Goal: Task Accomplishment & Management: Manage account settings

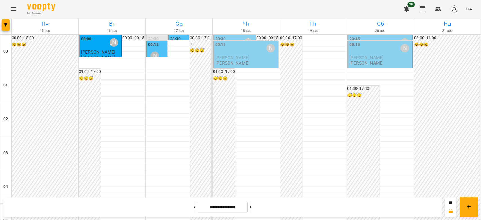
scroll to position [500, 0]
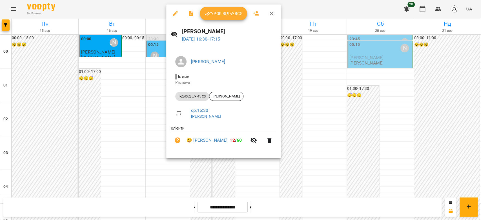
click at [140, 72] on div at bounding box center [240, 110] width 481 height 220
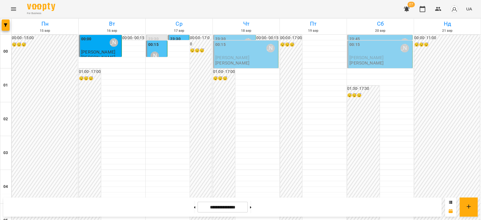
scroll to position [651, 0]
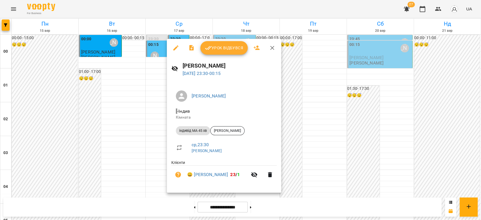
click at [364, 134] on div at bounding box center [240, 110] width 481 height 220
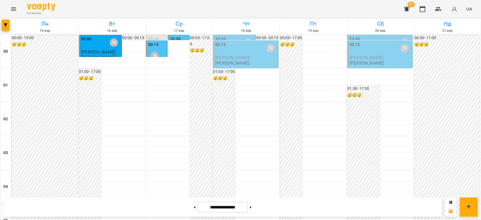
scroll to position [526, 0]
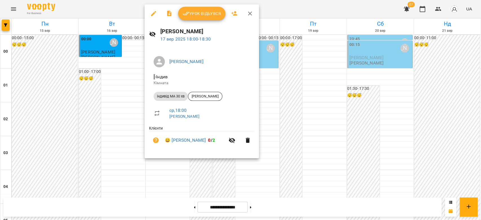
click at [117, 121] on div at bounding box center [240, 110] width 481 height 220
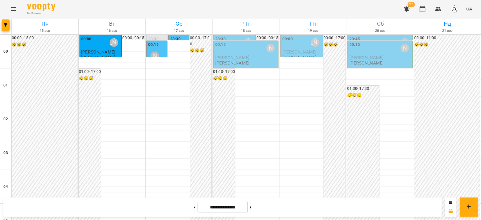
scroll to position [532, 0]
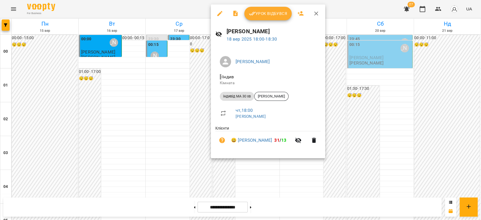
click at [193, 127] on div at bounding box center [240, 110] width 481 height 220
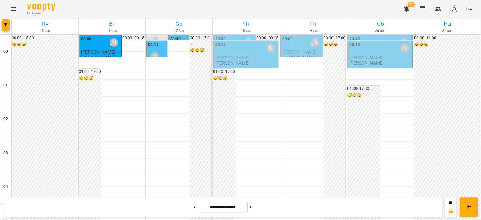
scroll to position [594, 0]
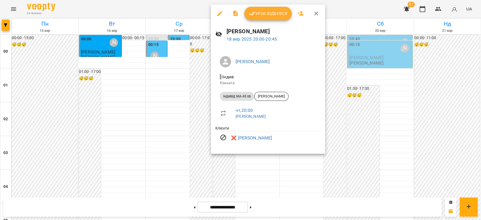
click at [202, 97] on div at bounding box center [240, 110] width 481 height 220
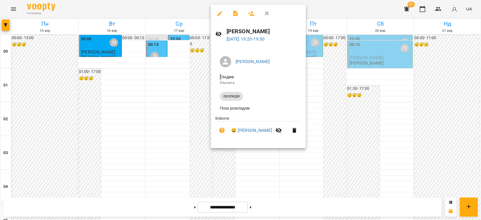
click at [189, 99] on div at bounding box center [240, 110] width 481 height 220
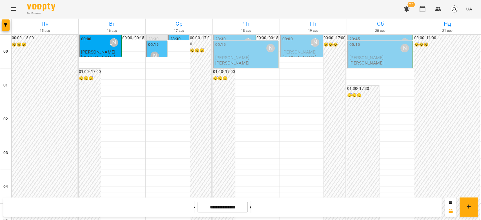
scroll to position [532, 0]
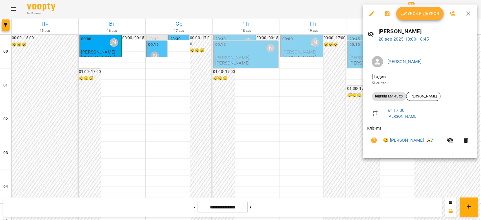
click at [270, 115] on div at bounding box center [240, 110] width 481 height 220
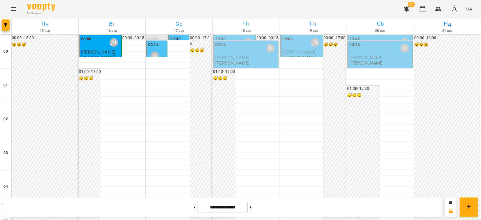
scroll to position [500, 0]
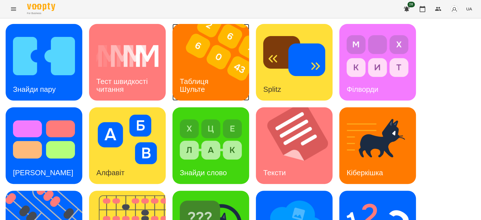
click at [197, 38] on img at bounding box center [214, 62] width 84 height 77
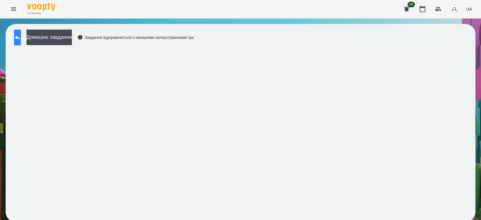
click at [21, 39] on button at bounding box center [17, 38] width 7 height 16
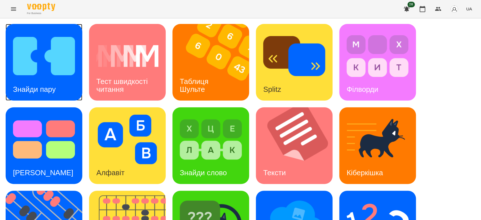
click at [17, 74] on img at bounding box center [44, 56] width 62 height 50
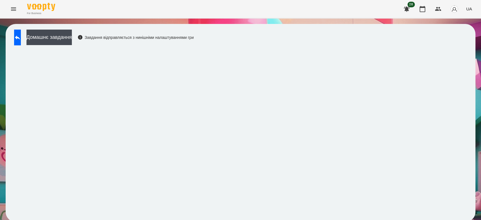
click at [391, 48] on iframe at bounding box center [240, 132] width 458 height 168
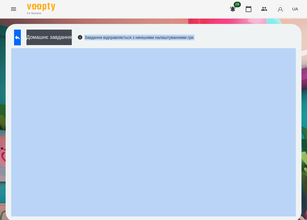
click at [241, 38] on div "Домашнє завдання Завдання відправляється з нинішніми налаштуваннями гри" at bounding box center [154, 123] width 296 height 198
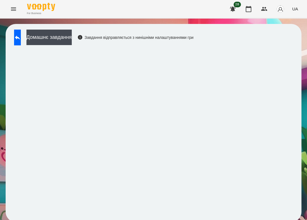
click at [236, 41] on div "Домашнє завдання Завдання відправляється з нинішніми налаштуваннями гри" at bounding box center [154, 123] width 296 height 198
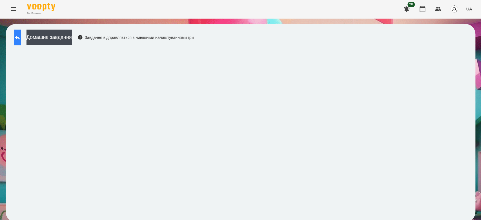
click at [19, 40] on button at bounding box center [17, 38] width 7 height 16
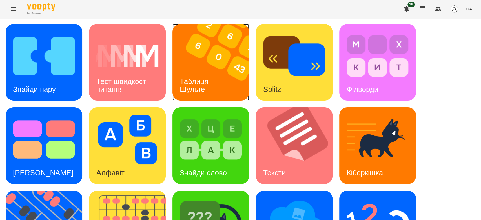
click at [214, 53] on img at bounding box center [214, 62] width 84 height 77
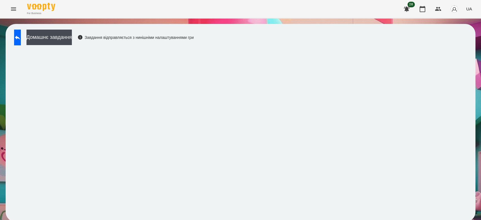
click at [304, 43] on div "Домашнє завдання Завдання відправляється з нинішніми налаштуваннями гри" at bounding box center [240, 123] width 469 height 198
click at [258, 33] on div "Домашнє завдання Завдання відправляється з нинішніми налаштуваннями гри" at bounding box center [240, 123] width 469 height 198
click at [17, 38] on button at bounding box center [17, 38] width 7 height 16
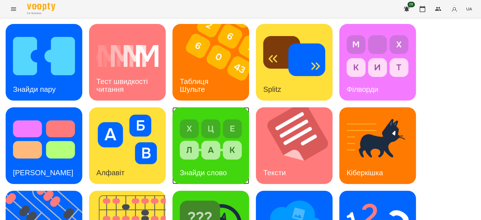
click at [240, 128] on img at bounding box center [211, 140] width 62 height 50
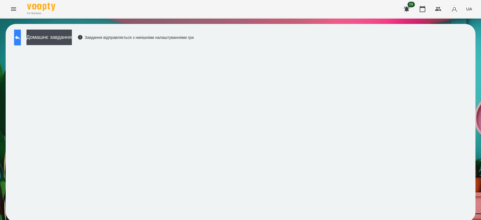
click at [21, 39] on icon at bounding box center [17, 37] width 7 height 7
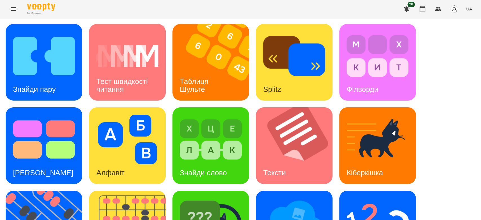
scroll to position [42, 0]
click at [284, 111] on img at bounding box center [298, 145] width 84 height 77
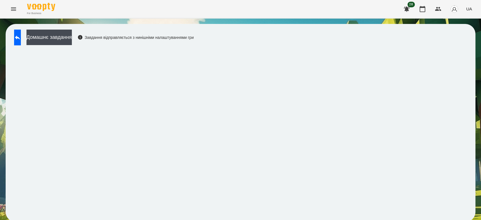
scroll to position [2, 0]
click at [63, 35] on button "Домашнє завдання" at bounding box center [48, 37] width 45 height 15
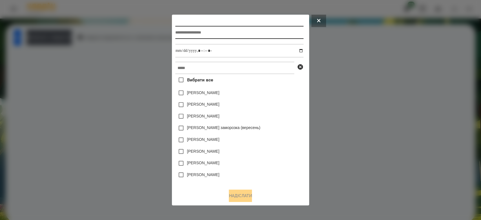
click at [222, 29] on input "text" at bounding box center [239, 32] width 128 height 13
type input "******"
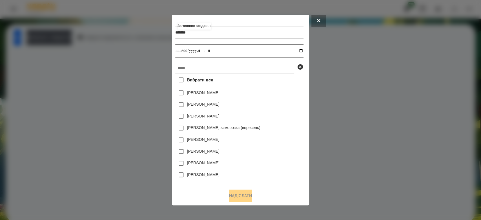
click at [303, 53] on input "datetime-local" at bounding box center [239, 51] width 128 height 14
click at [294, 98] on div "[PERSON_NAME]" at bounding box center [239, 93] width 128 height 12
drag, startPoint x: 304, startPoint y: 50, endPoint x: 290, endPoint y: 60, distance: 17.7
click at [303, 50] on input "datetime-local" at bounding box center [239, 51] width 128 height 14
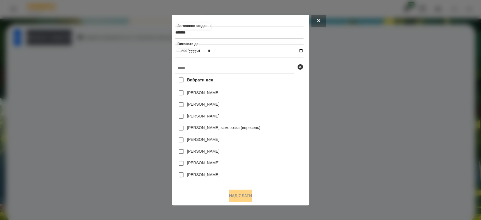
type input "**********"
click at [280, 151] on div "[PERSON_NAME]" at bounding box center [239, 152] width 128 height 12
click at [256, 75] on div "Вибрати все Коля Главач Емма Северен Яна Щербакова Злата Миц заморозка (вересен…" at bounding box center [239, 129] width 128 height 110
click at [332, 66] on div at bounding box center [240, 110] width 481 height 220
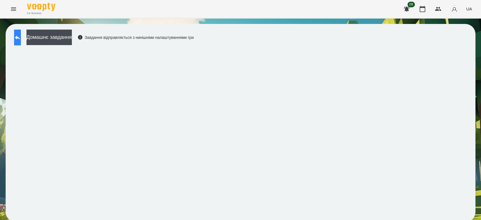
click at [21, 35] on button at bounding box center [17, 38] width 7 height 16
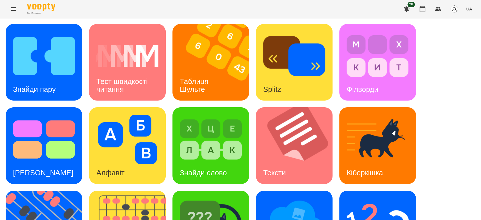
scroll to position [11, 0]
click at [314, 144] on img at bounding box center [298, 145] width 84 height 77
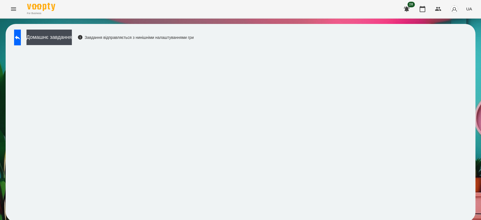
scroll to position [2, 0]
click at [20, 36] on icon at bounding box center [17, 37] width 5 height 4
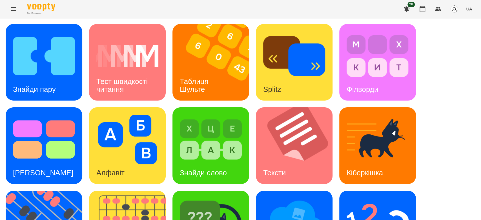
scroll to position [136, 0]
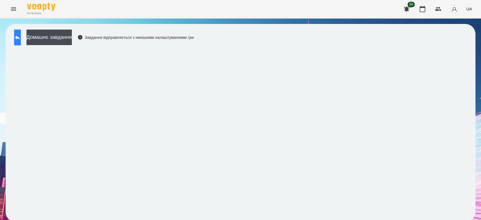
click at [21, 37] on icon at bounding box center [17, 37] width 7 height 7
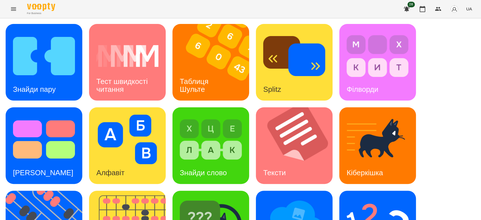
scroll to position [136, 0]
click at [293, 162] on div "Тексти" at bounding box center [274, 173] width 37 height 22
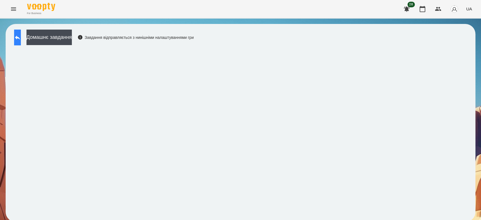
click at [21, 35] on icon at bounding box center [17, 37] width 7 height 7
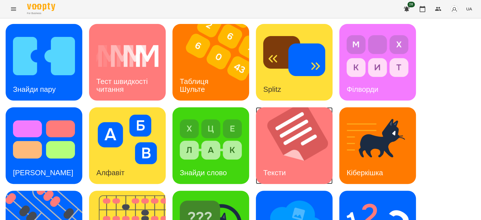
click at [318, 112] on img at bounding box center [298, 145] width 84 height 77
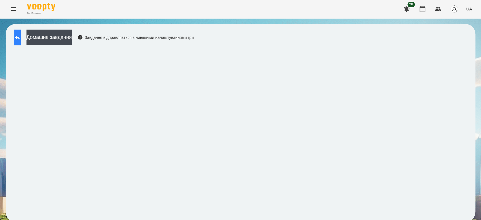
click at [21, 37] on icon at bounding box center [17, 37] width 7 height 7
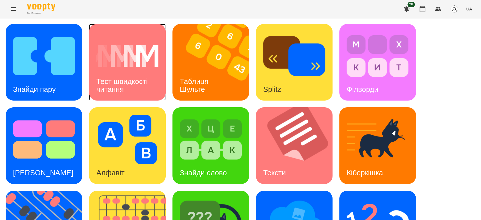
click at [143, 75] on div "Тест швидкості читання" at bounding box center [127, 85] width 77 height 30
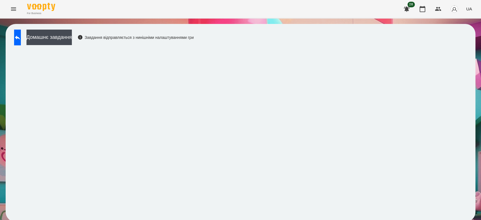
click at [11, 39] on div "Домашнє завдання Завдання відправляється з нинішніми налаштуваннями гри" at bounding box center [102, 39] width 182 height 19
click at [21, 37] on icon at bounding box center [17, 37] width 7 height 7
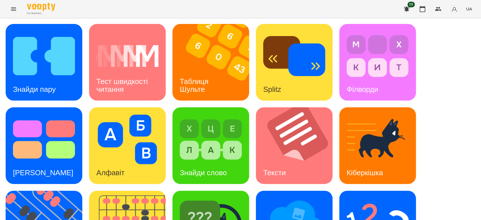
scroll to position [136, 0]
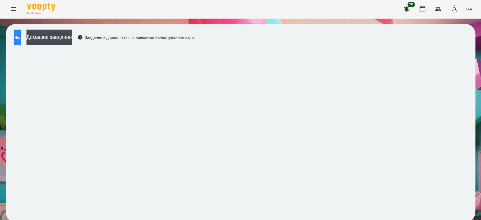
click at [21, 42] on button at bounding box center [17, 38] width 7 height 16
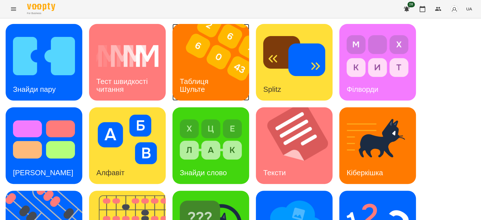
click at [211, 45] on img at bounding box center [214, 62] width 84 height 77
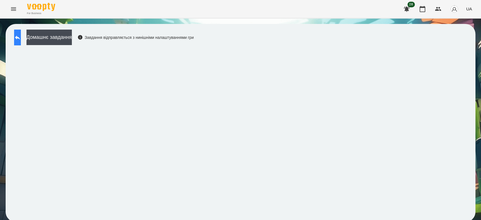
click at [14, 35] on button at bounding box center [17, 38] width 7 height 16
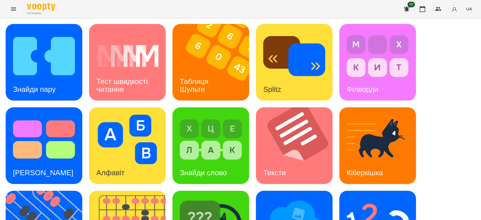
scroll to position [136, 0]
click at [382, 198] on img at bounding box center [377, 223] width 62 height 50
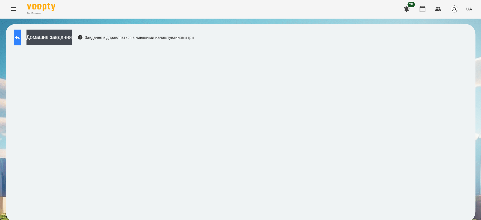
click at [21, 40] on icon at bounding box center [17, 37] width 7 height 7
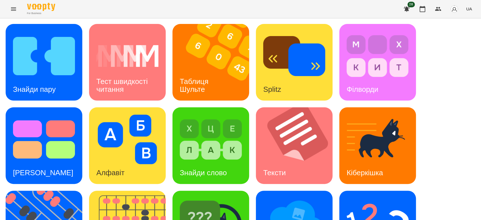
scroll to position [136, 0]
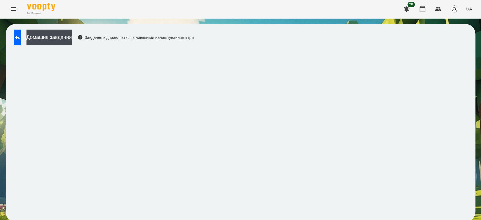
scroll to position [2, 0]
click at [21, 34] on icon at bounding box center [17, 37] width 7 height 7
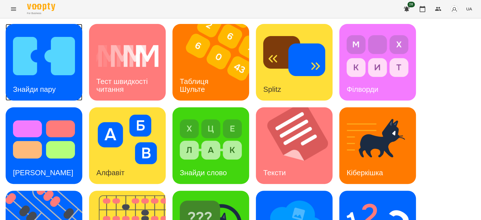
click at [15, 41] on img at bounding box center [44, 56] width 62 height 50
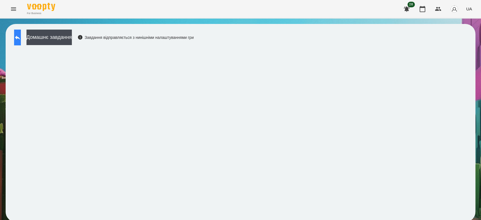
click at [21, 36] on icon at bounding box center [17, 37] width 7 height 7
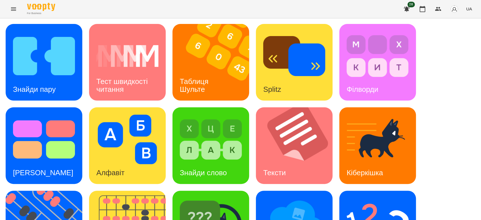
scroll to position [136, 0]
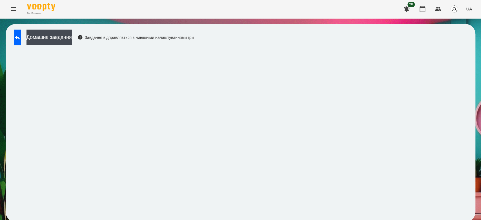
scroll to position [2, 0]
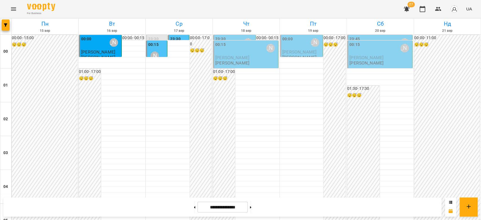
scroll to position [563, 0]
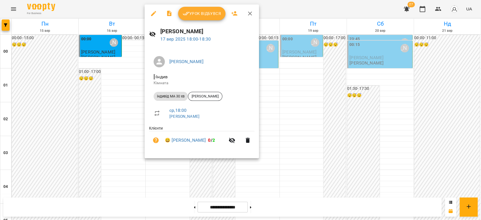
click at [286, 103] on div at bounding box center [240, 110] width 481 height 220
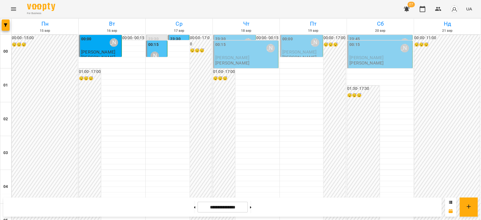
click at [13, 12] on icon "Menu" at bounding box center [13, 9] width 7 height 7
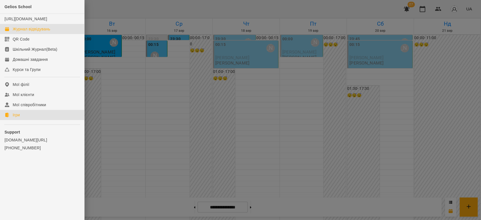
click at [24, 120] on link "Ігри" at bounding box center [42, 115] width 84 height 10
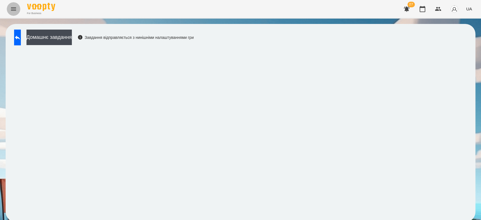
click at [17, 8] on button "Menu" at bounding box center [14, 9] width 14 height 14
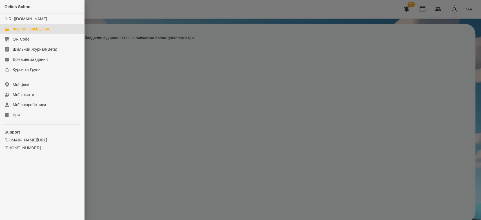
click at [37, 34] on link "Журнал відвідувань" at bounding box center [42, 29] width 84 height 10
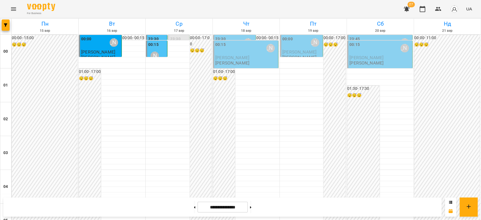
scroll to position [563, 0]
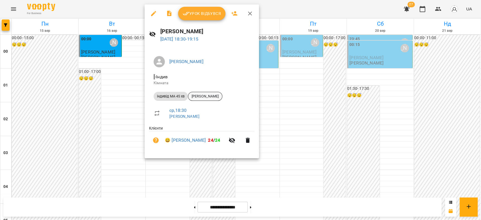
click at [209, 93] on div "[PERSON_NAME]" at bounding box center [205, 96] width 34 height 9
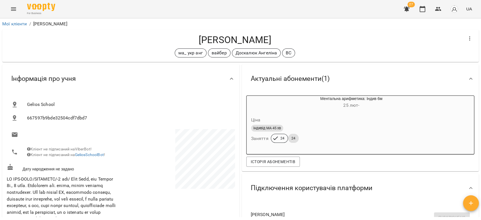
click at [20, 8] on button "Menu" at bounding box center [14, 9] width 14 height 14
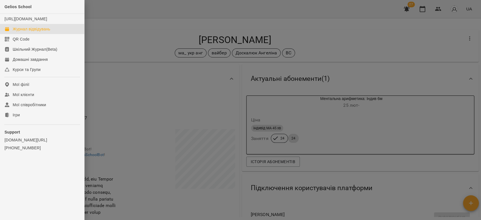
click at [25, 32] on div "Журнал відвідувань" at bounding box center [31, 29] width 37 height 6
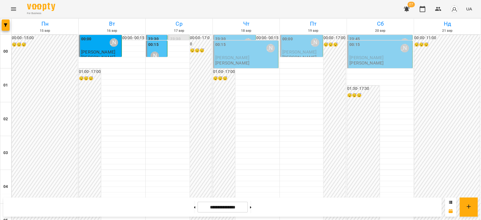
scroll to position [500, 0]
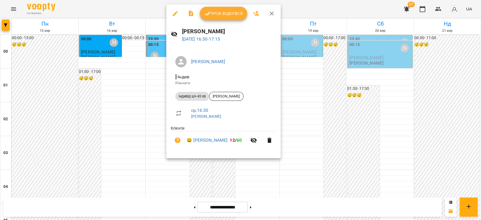
click at [217, 14] on span "Урок відбувся" at bounding box center [223, 13] width 38 height 7
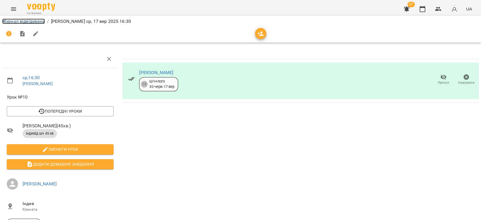
click at [33, 22] on link "Журнал відвідувань" at bounding box center [23, 21] width 43 height 5
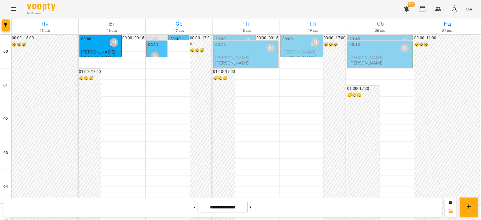
scroll to position [563, 0]
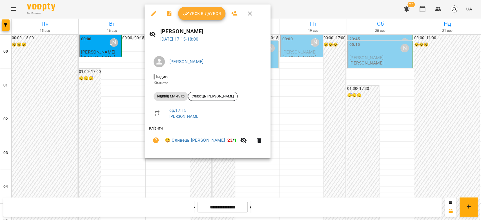
click at [196, 16] on span "Урок відбувся" at bounding box center [201, 13] width 38 height 7
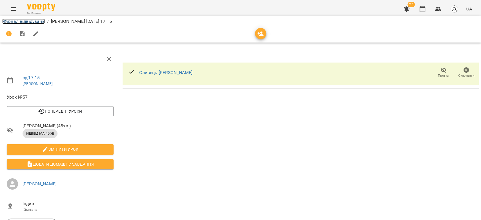
click at [30, 22] on link "Журнал відвідувань" at bounding box center [23, 21] width 43 height 5
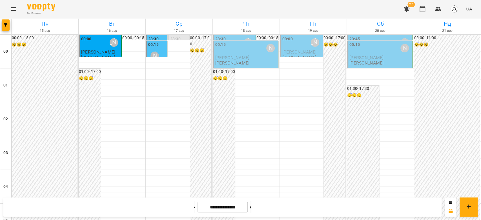
scroll to position [532, 0]
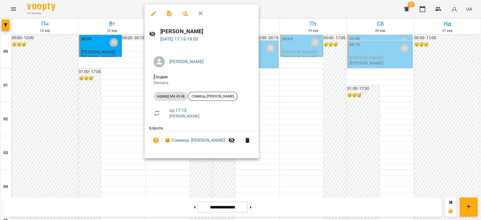
click at [257, 107] on div at bounding box center [240, 110] width 481 height 220
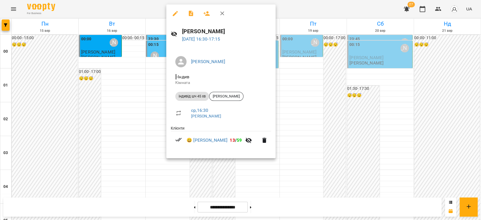
click at [177, 15] on icon "button" at bounding box center [175, 13] width 7 height 7
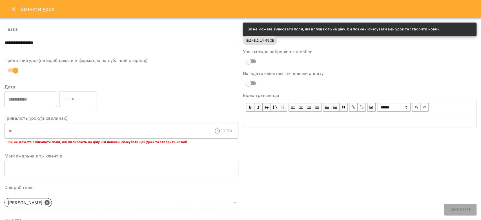
click at [15, 9] on icon "Close" at bounding box center [13, 9] width 7 height 7
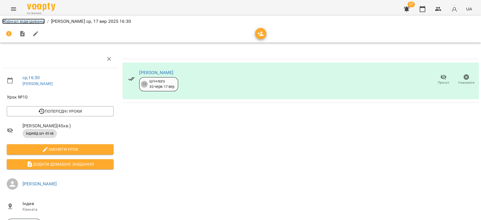
click at [23, 24] on link "Журнал відвідувань" at bounding box center [23, 21] width 43 height 5
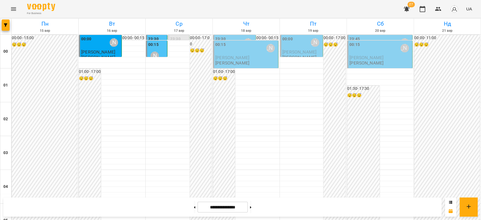
scroll to position [594, 0]
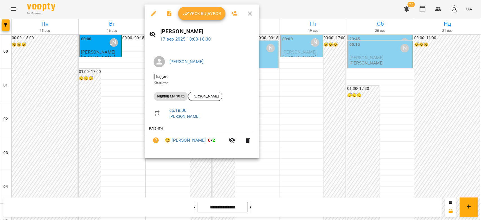
click at [193, 17] on button "Урок відбувся" at bounding box center [201, 14] width 47 height 14
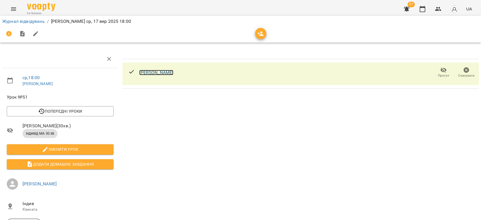
click at [144, 73] on link "[PERSON_NAME]" at bounding box center [156, 72] width 34 height 5
click at [26, 22] on link "Журнал відвідувань" at bounding box center [23, 21] width 43 height 5
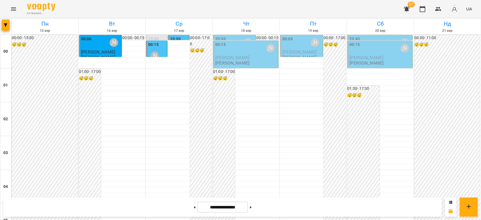
scroll to position [594, 0]
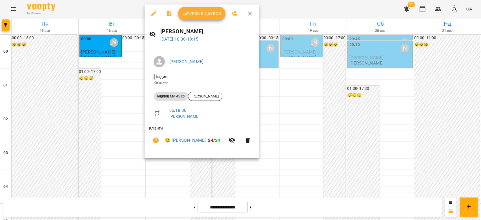
click at [184, 18] on button "Урок відбувся" at bounding box center [201, 14] width 47 height 14
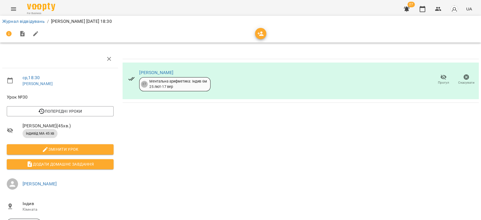
click at [438, 81] on span "Прогул" at bounding box center [443, 82] width 11 height 5
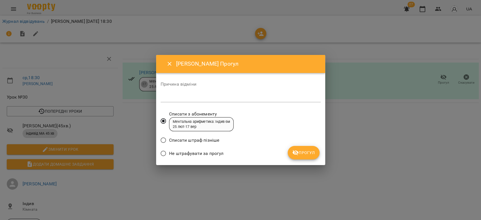
click at [221, 100] on div "*" at bounding box center [240, 97] width 160 height 9
click at [302, 151] on span "Прогул" at bounding box center [303, 152] width 23 height 7
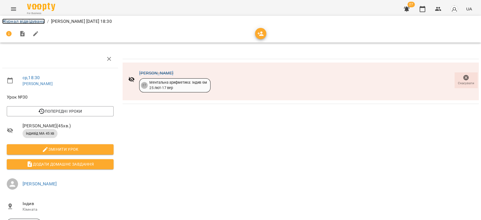
click at [34, 24] on link "Журнал відвідувань" at bounding box center [23, 21] width 43 height 5
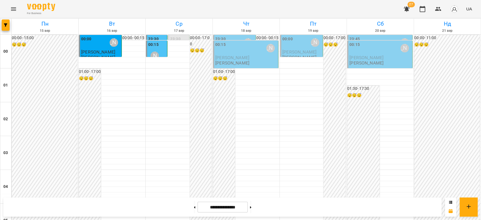
scroll to position [651, 0]
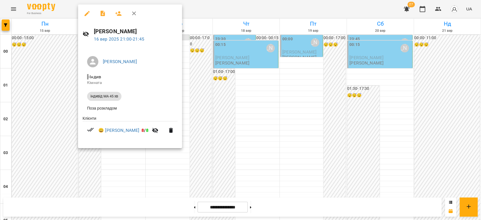
click at [227, 96] on div at bounding box center [240, 110] width 481 height 220
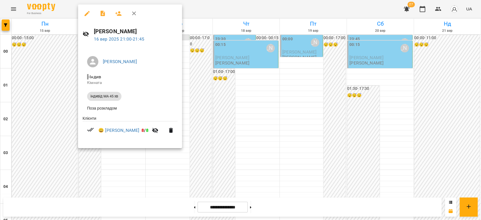
click at [84, 15] on icon "button" at bounding box center [87, 13] width 7 height 7
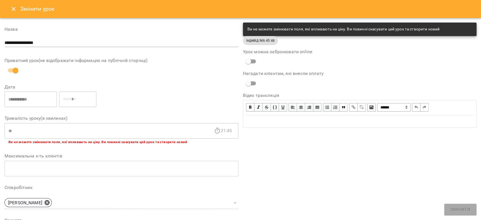
click at [11, 12] on icon "Close" at bounding box center [13, 9] width 7 height 7
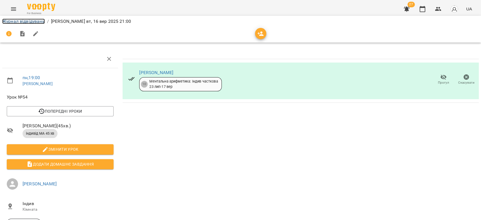
click at [19, 20] on link "Журнал відвідувань" at bounding box center [23, 21] width 43 height 5
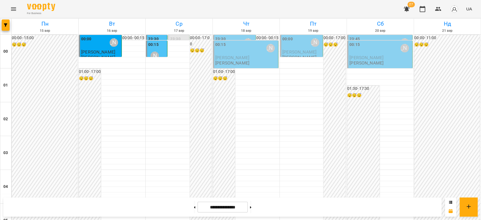
scroll to position [651, 0]
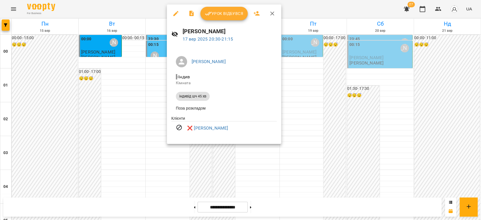
click at [313, 101] on div at bounding box center [240, 110] width 481 height 220
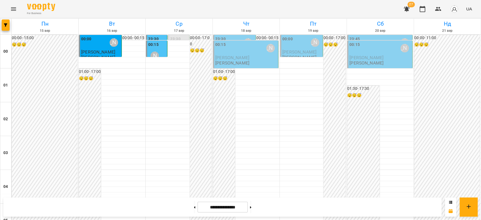
scroll to position [557, 0]
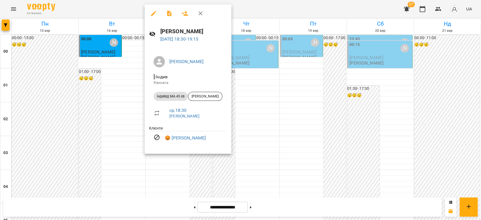
click at [312, 122] on div at bounding box center [240, 110] width 481 height 220
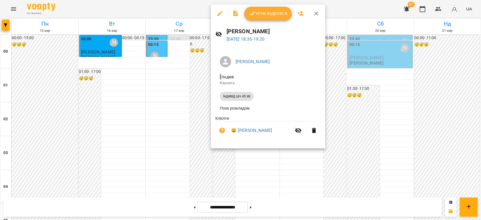
click at [340, 119] on div at bounding box center [240, 110] width 481 height 220
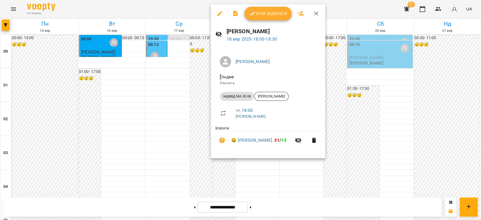
click at [356, 113] on div at bounding box center [240, 110] width 481 height 220
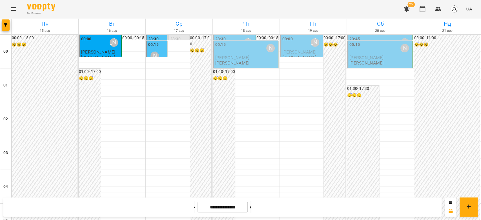
scroll to position [594, 0]
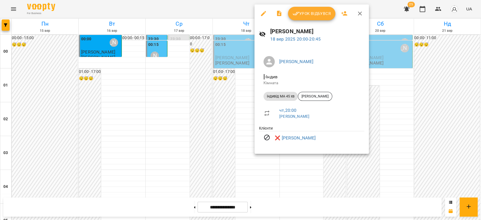
click at [248, 108] on div at bounding box center [240, 110] width 481 height 220
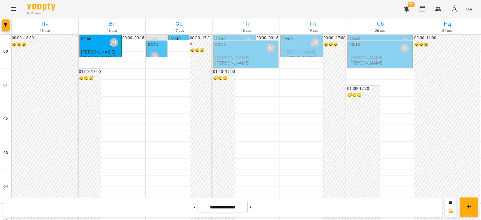
scroll to position [594, 0]
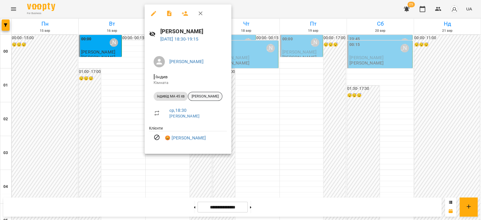
click at [208, 96] on span "[PERSON_NAME]" at bounding box center [205, 96] width 34 height 5
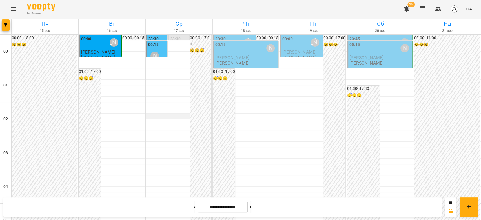
scroll to position [588, 0]
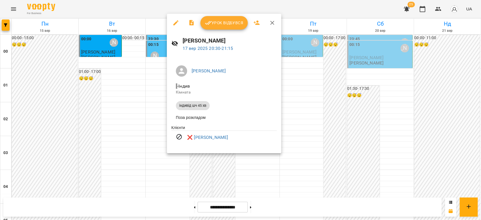
click at [139, 139] on div at bounding box center [240, 110] width 481 height 220
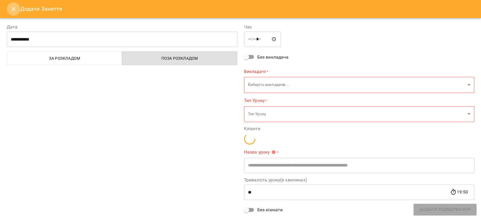
click at [14, 8] on icon "Close" at bounding box center [14, 9] width 4 height 4
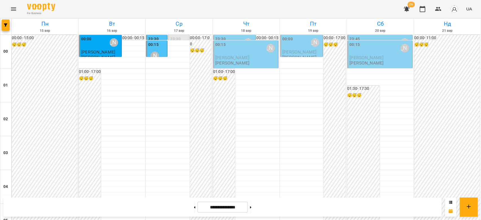
click at [15, 9] on icon "Menu" at bounding box center [13, 8] width 5 height 3
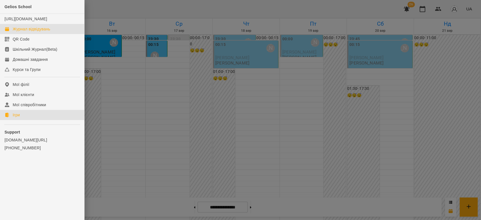
click at [25, 118] on link "Ігри" at bounding box center [42, 115] width 84 height 10
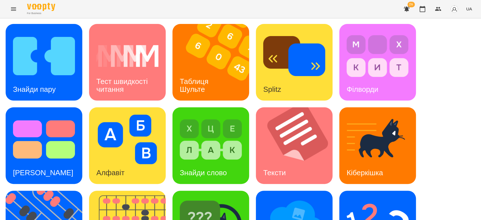
scroll to position [136, 0]
click at [206, 198] on img at bounding box center [211, 223] width 62 height 50
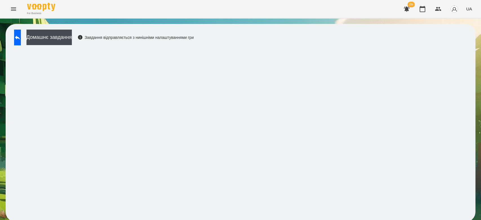
scroll to position [2, 0]
click at [262, 44] on div "Домашнє завдання Завдання відправляється з нинішніми налаштуваннями гри" at bounding box center [240, 123] width 469 height 198
click at [193, 32] on div "Домашнє завдання Завдання відправляється з нинішніми налаштуваннями гри" at bounding box center [102, 39] width 182 height 19
click at [16, 39] on button at bounding box center [17, 38] width 7 height 16
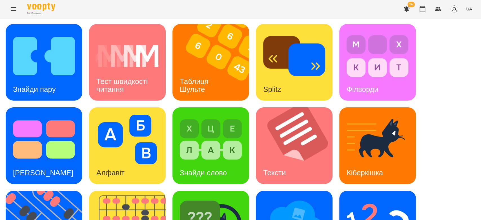
scroll to position [136, 0]
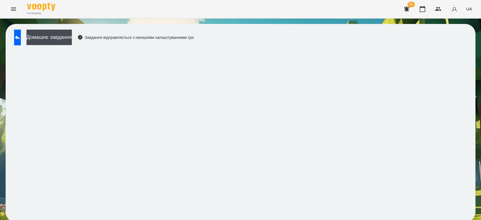
scroll to position [2, 0]
click at [16, 10] on icon "Menu" at bounding box center [13, 9] width 7 height 7
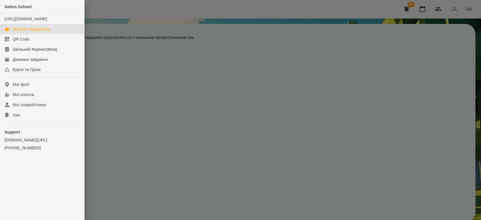
click at [31, 32] on div "Журнал відвідувань" at bounding box center [31, 29] width 37 height 6
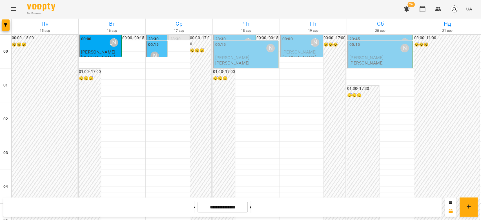
scroll to position [588, 0]
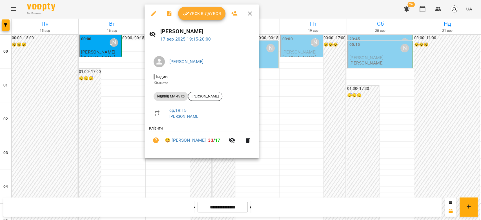
click at [110, 66] on div at bounding box center [240, 110] width 481 height 220
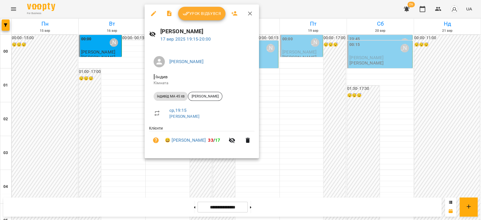
click at [207, 15] on span "Урок відбувся" at bounding box center [201, 13] width 38 height 7
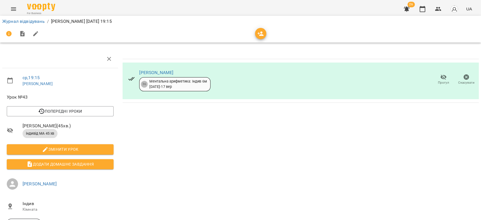
click at [34, 24] on li "Журнал відвідувань" at bounding box center [23, 21] width 43 height 7
click at [38, 23] on link "Журнал відвідувань" at bounding box center [23, 21] width 43 height 5
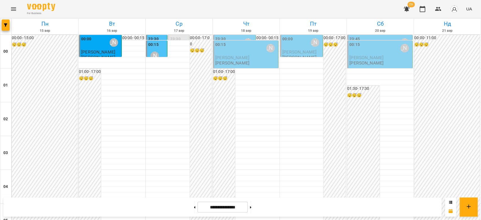
scroll to position [651, 0]
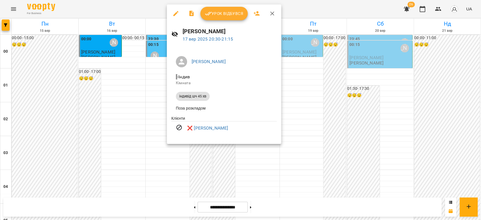
click at [342, 95] on div at bounding box center [240, 110] width 481 height 220
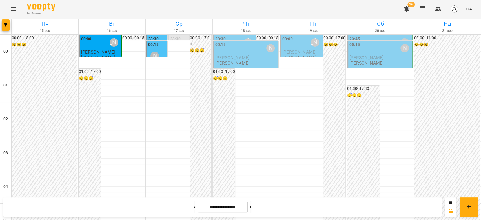
scroll to position [494, 0]
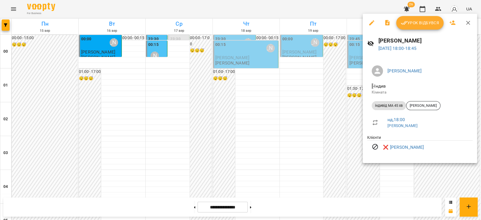
click at [292, 119] on div at bounding box center [240, 110] width 481 height 220
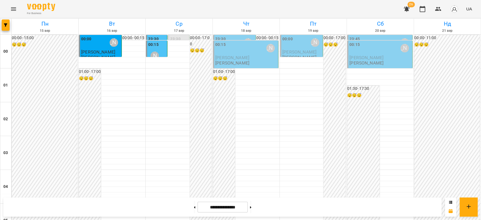
scroll to position [557, 0]
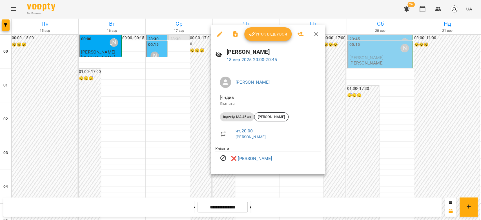
click at [382, 124] on div at bounding box center [240, 110] width 481 height 220
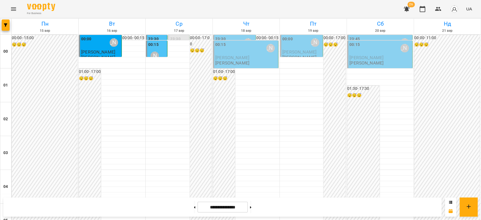
scroll to position [651, 0]
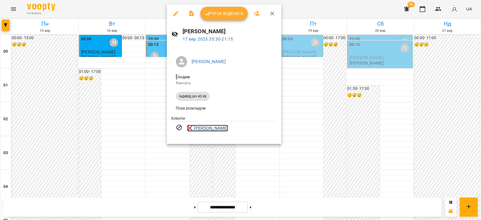
click at [218, 131] on link "❌ Богдан Вельган" at bounding box center [207, 128] width 41 height 7
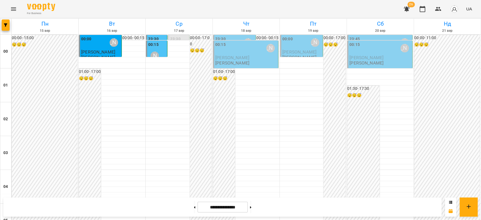
scroll to position [588, 0]
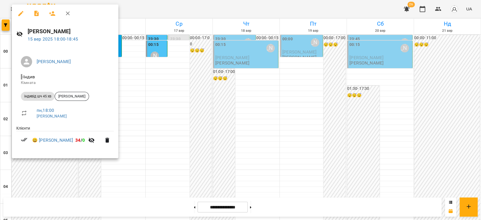
click at [256, 77] on div at bounding box center [240, 110] width 481 height 220
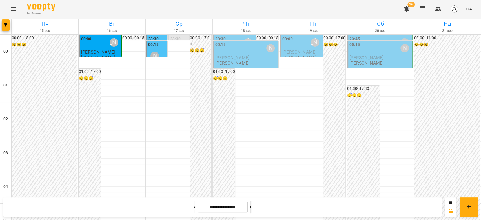
click at [251, 209] on button at bounding box center [250, 207] width 1 height 12
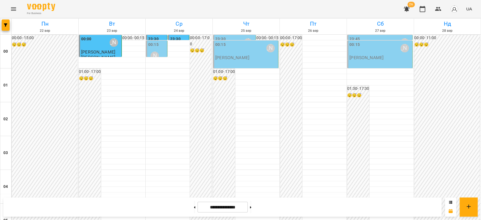
scroll to position [557, 0]
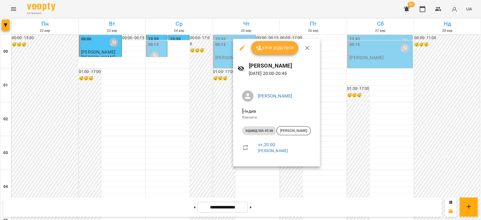
click at [224, 148] on div at bounding box center [240, 110] width 481 height 220
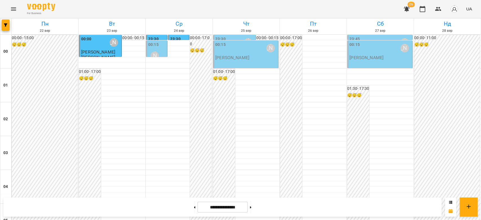
scroll to position [651, 0]
click at [191, 207] on div at bounding box center [194, 207] width 6 height 12
click at [194, 207] on button at bounding box center [194, 207] width 1 height 12
type input "**********"
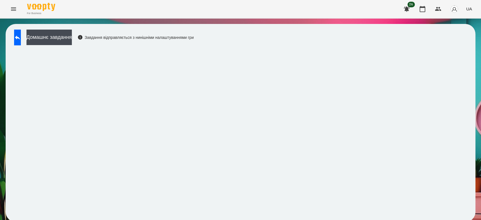
scroll to position [2, 0]
click at [21, 38] on button at bounding box center [17, 38] width 7 height 16
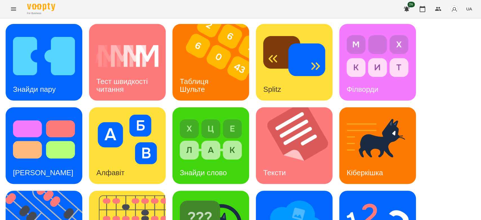
scroll to position [136, 0]
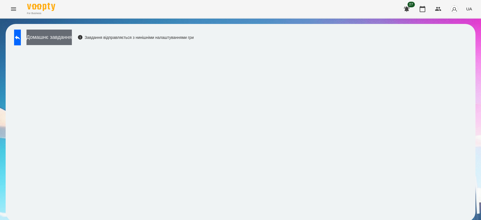
click at [72, 43] on button "Домашнє завдання" at bounding box center [48, 37] width 45 height 15
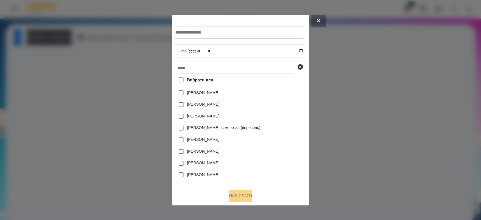
click at [140, 84] on div at bounding box center [240, 110] width 481 height 220
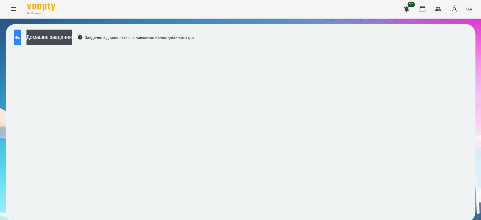
click at [21, 31] on button at bounding box center [17, 38] width 7 height 16
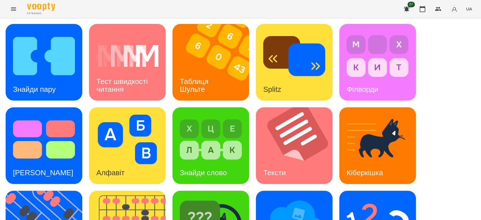
scroll to position [94, 0]
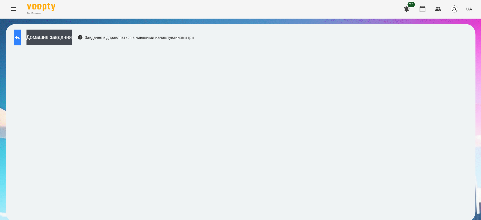
click at [17, 40] on button at bounding box center [17, 38] width 7 height 16
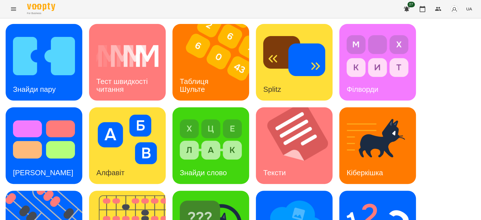
scroll to position [136, 0]
click at [347, 198] on img at bounding box center [377, 223] width 62 height 50
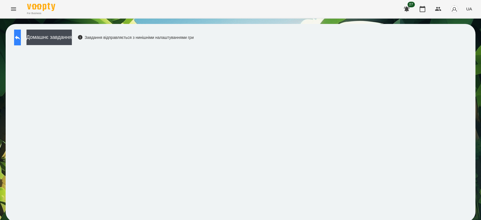
click at [18, 38] on button at bounding box center [17, 38] width 7 height 16
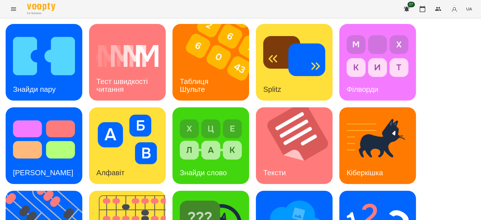
scroll to position [136, 0]
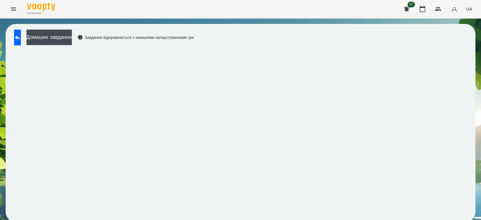
scroll to position [2, 0]
click at [21, 40] on button at bounding box center [17, 38] width 7 height 16
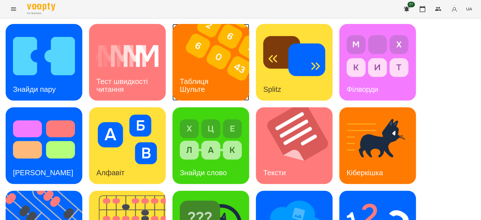
click at [196, 58] on img at bounding box center [214, 62] width 84 height 77
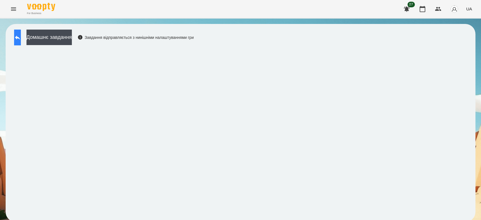
click at [20, 37] on icon at bounding box center [17, 37] width 5 height 4
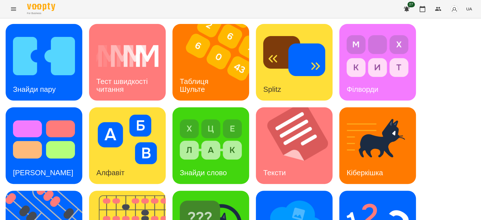
scroll to position [136, 0]
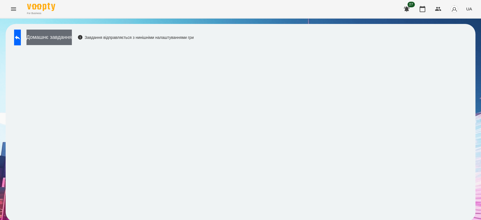
click at [62, 32] on button "Домашнє завдання" at bounding box center [48, 37] width 45 height 15
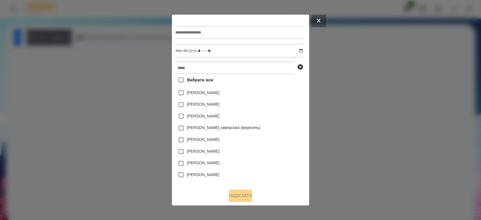
click at [359, 98] on div at bounding box center [240, 110] width 481 height 220
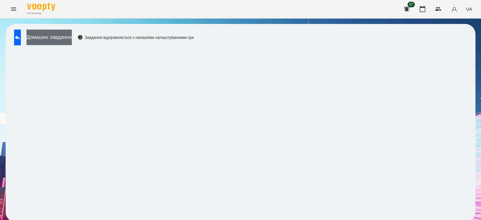
click at [72, 34] on button "Домашнє завдання" at bounding box center [48, 37] width 45 height 15
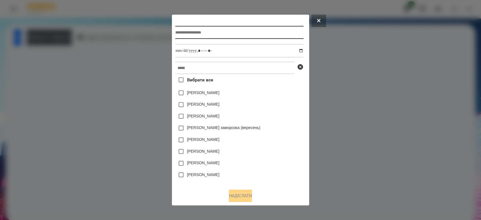
click at [203, 29] on input "text" at bounding box center [239, 32] width 128 height 13
type input "*******"
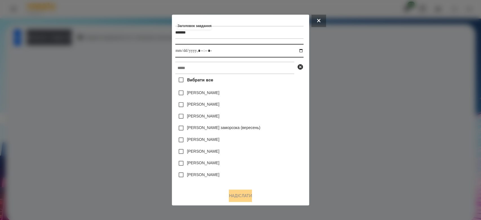
click at [302, 51] on input "datetime-local" at bounding box center [239, 51] width 128 height 14
type input "**********"
click at [273, 100] on div "[PERSON_NAME]" at bounding box center [239, 105] width 128 height 12
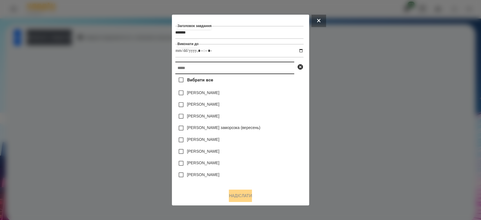
click at [260, 69] on input "text" at bounding box center [234, 68] width 119 height 12
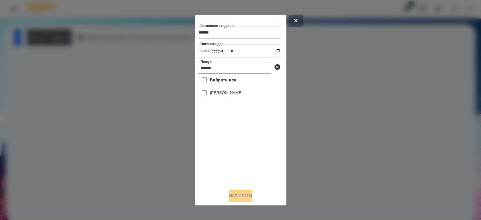
type input "*******"
click at [239, 101] on div "Вибрати все Макаренко Богдан" at bounding box center [239, 129] width 82 height 110
click at [242, 92] on label "[PERSON_NAME]" at bounding box center [226, 93] width 32 height 6
click at [250, 196] on button "Надіслати" at bounding box center [240, 195] width 23 height 12
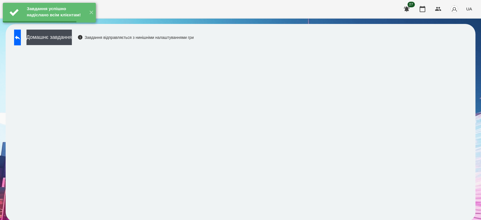
click at [72, 40] on button "Домашнє завдання" at bounding box center [48, 37] width 45 height 15
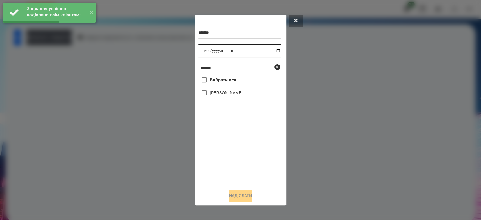
click at [273, 51] on input "datetime-local" at bounding box center [239, 51] width 82 height 14
type input "**********"
drag, startPoint x: 234, startPoint y: 170, endPoint x: 232, endPoint y: 158, distance: 11.8
click at [234, 170] on div "Вибрати все Макаренко Богдан" at bounding box center [239, 129] width 82 height 110
click at [224, 91] on label "[PERSON_NAME]" at bounding box center [226, 93] width 32 height 6
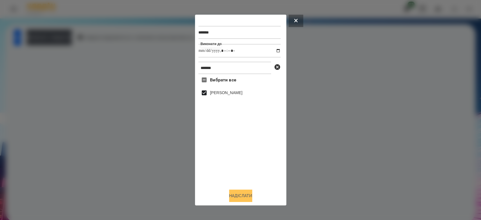
click at [239, 198] on button "Надіслати" at bounding box center [240, 195] width 23 height 12
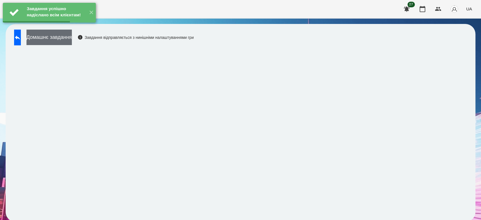
click at [72, 40] on button "Домашнє завдання" at bounding box center [48, 37] width 45 height 15
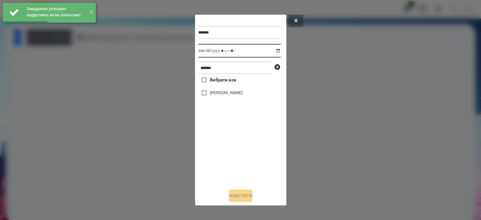
click at [274, 53] on input "datetime-local" at bounding box center [239, 51] width 82 height 14
type input "**********"
click at [251, 168] on div "Вибрати все Макаренко Богдан" at bounding box center [239, 129] width 82 height 110
click at [233, 92] on label "[PERSON_NAME]" at bounding box center [226, 93] width 32 height 6
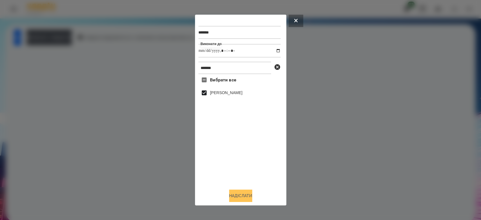
click at [248, 196] on button "Надіслати" at bounding box center [240, 195] width 23 height 12
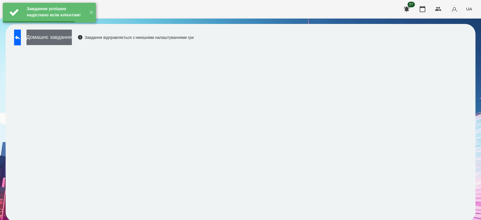
click at [72, 38] on button "Домашнє завдання" at bounding box center [48, 37] width 45 height 15
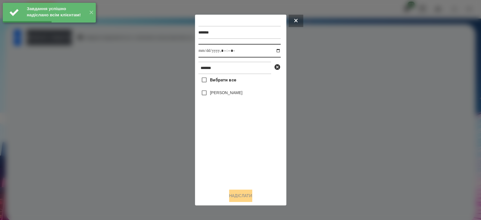
click at [275, 52] on input "datetime-local" at bounding box center [239, 51] width 82 height 14
type input "**********"
drag, startPoint x: 258, startPoint y: 157, endPoint x: 257, endPoint y: 135, distance: 22.6
click at [258, 157] on div "Вибрати все Макаренко Богдан" at bounding box center [239, 129] width 82 height 110
click at [242, 93] on label "[PERSON_NAME]" at bounding box center [226, 93] width 32 height 6
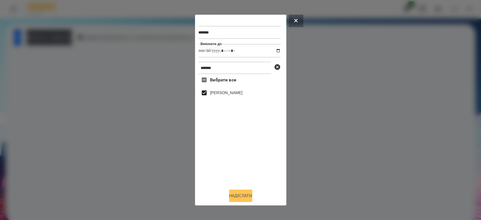
click at [248, 198] on button "Надіслати" at bounding box center [240, 195] width 23 height 12
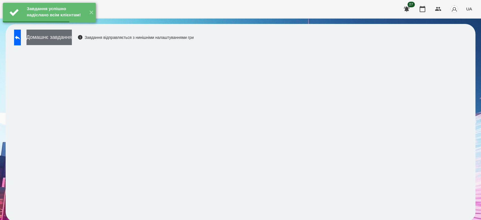
click at [72, 34] on button "Домашнє завдання" at bounding box center [48, 37] width 45 height 15
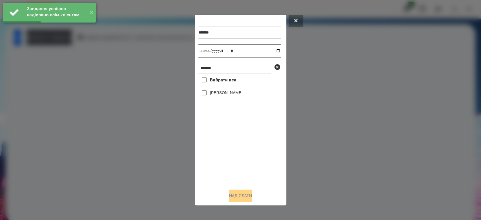
click at [272, 50] on input "datetime-local" at bounding box center [239, 51] width 82 height 14
type input "**********"
click at [244, 159] on div "Вибрати все Макаренко Богдан" at bounding box center [239, 129] width 82 height 110
click at [228, 93] on label "[PERSON_NAME]" at bounding box center [226, 93] width 32 height 6
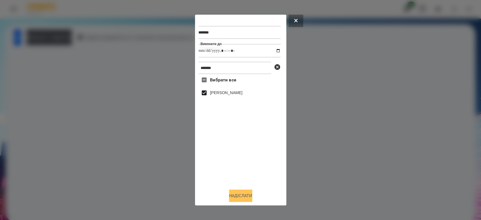
click at [245, 200] on button "Надіслати" at bounding box center [240, 195] width 23 height 12
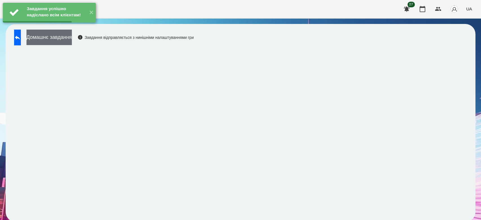
click at [71, 42] on button "Домашнє завдання" at bounding box center [48, 37] width 45 height 15
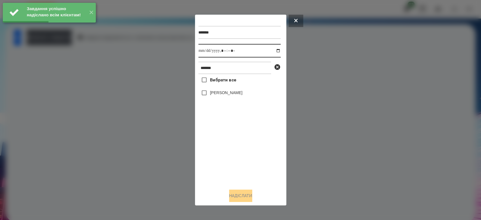
click at [271, 52] on input "datetime-local" at bounding box center [239, 51] width 82 height 14
click at [307, 124] on div at bounding box center [240, 110] width 481 height 220
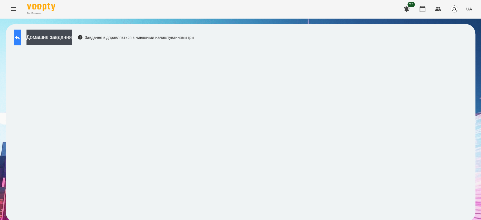
click at [18, 44] on button at bounding box center [17, 38] width 7 height 16
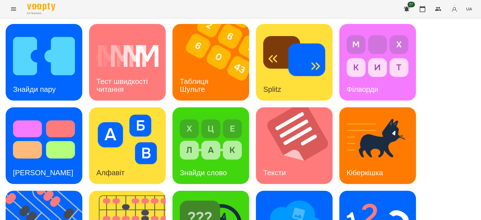
scroll to position [136, 0]
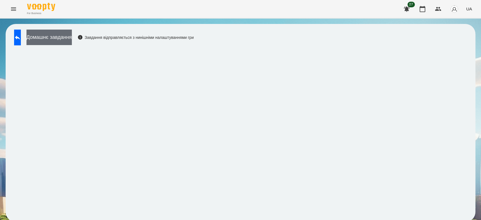
click at [70, 41] on button "Домашнє завдання" at bounding box center [48, 37] width 45 height 15
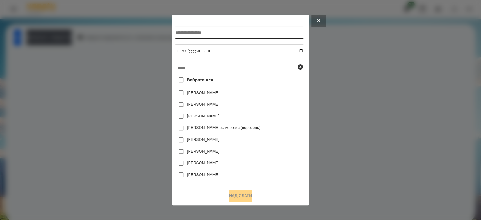
click at [255, 31] on input "text" at bounding box center [239, 32] width 128 height 13
type input "*******"
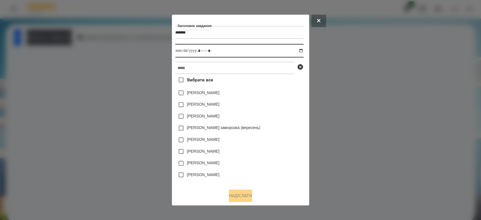
click at [302, 52] on input "datetime-local" at bounding box center [239, 51] width 128 height 14
type input "**********"
drag, startPoint x: 265, startPoint y: 99, endPoint x: 266, endPoint y: 70, distance: 28.2
click at [274, 93] on div "[PERSON_NAME]" at bounding box center [239, 93] width 128 height 12
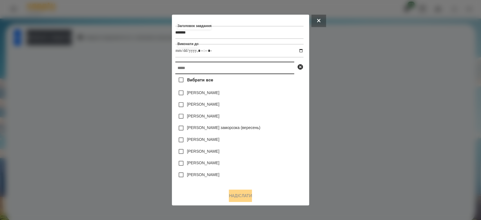
click at [265, 66] on input "text" at bounding box center [234, 68] width 119 height 12
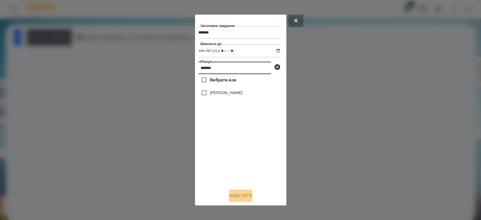
type input "*******"
click at [242, 95] on label "[PERSON_NAME]" at bounding box center [226, 93] width 32 height 6
click at [250, 194] on button "Надіслати" at bounding box center [240, 195] width 23 height 12
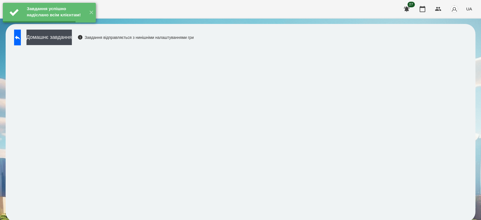
click at [61, 35] on button "Домашнє завдання" at bounding box center [48, 37] width 45 height 15
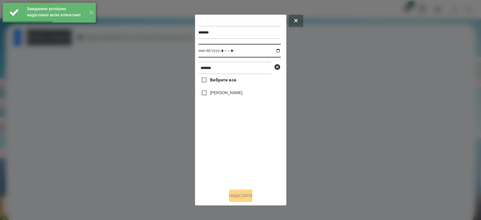
click at [274, 50] on input "datetime-local" at bounding box center [239, 51] width 82 height 14
type input "**********"
click at [243, 159] on div "Вибрати все Макаренко Богдан" at bounding box center [239, 129] width 82 height 110
click at [239, 95] on label "[PERSON_NAME]" at bounding box center [226, 93] width 32 height 6
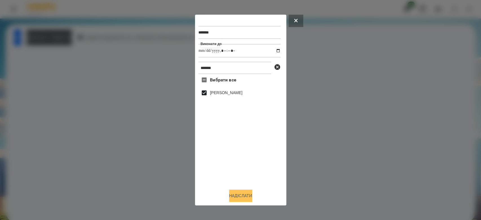
click at [250, 196] on button "Надіслати" at bounding box center [240, 195] width 23 height 12
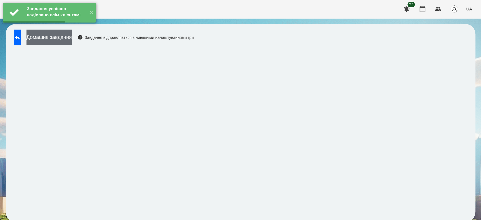
click at [72, 39] on button "Домашнє завдання" at bounding box center [48, 37] width 45 height 15
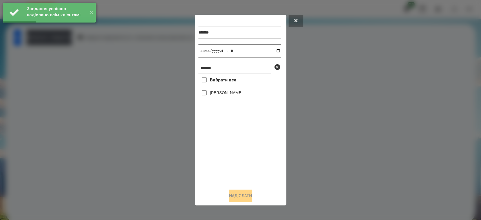
click at [275, 50] on input "datetime-local" at bounding box center [239, 51] width 82 height 14
type input "**********"
click at [268, 148] on div "Вибрати все Макаренко Богдан" at bounding box center [239, 129] width 82 height 110
click at [239, 93] on label "[PERSON_NAME]" at bounding box center [226, 93] width 32 height 6
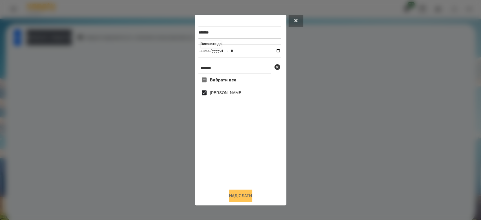
click at [246, 199] on button "Надіслати" at bounding box center [240, 195] width 23 height 12
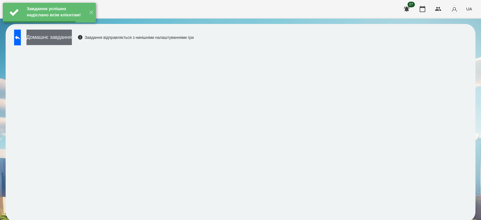
click at [66, 39] on button "Домашнє завдання" at bounding box center [48, 37] width 45 height 15
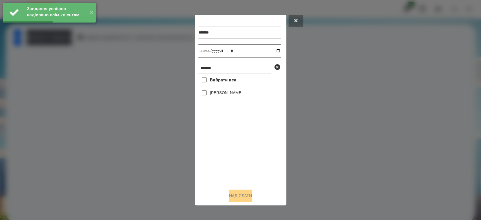
click at [273, 49] on input "datetime-local" at bounding box center [239, 51] width 82 height 14
type input "**********"
drag, startPoint x: 252, startPoint y: 160, endPoint x: 244, endPoint y: 144, distance: 18.0
click at [252, 160] on div "Вибрати все Макаренко Богдан" at bounding box center [239, 129] width 82 height 110
click at [232, 97] on div "[PERSON_NAME]" at bounding box center [239, 93] width 82 height 12
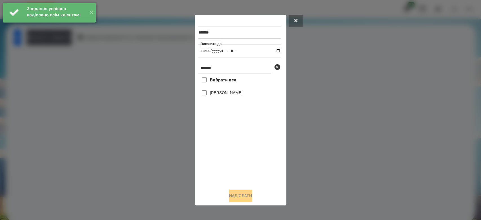
click at [232, 91] on label "[PERSON_NAME]" at bounding box center [226, 93] width 32 height 6
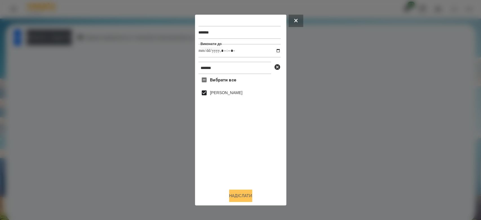
click at [246, 197] on button "Надіслати" at bounding box center [240, 195] width 23 height 12
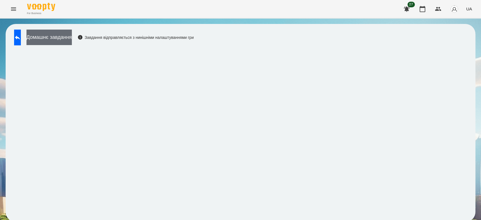
click at [72, 33] on button "Домашнє завдання" at bounding box center [48, 37] width 45 height 15
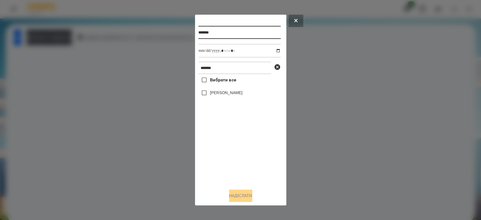
click at [266, 29] on input "*******" at bounding box center [239, 32] width 82 height 13
drag, startPoint x: 262, startPoint y: 32, endPoint x: 169, endPoint y: 35, distance: 92.1
click at [169, 35] on div "******* ******* Вибрати все Макаренко Богдан Надіслати" at bounding box center [240, 110] width 481 height 220
type input "*******"
click at [227, 95] on label "[PERSON_NAME]" at bounding box center [226, 93] width 32 height 6
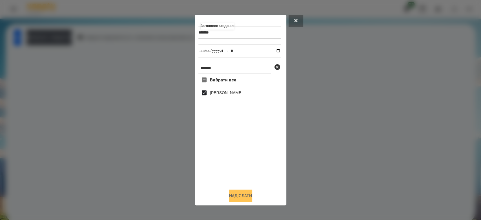
click at [242, 198] on button "Надіслати" at bounding box center [240, 195] width 23 height 12
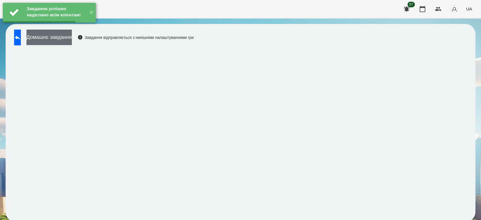
click at [59, 37] on button "Домашнє завдання" at bounding box center [48, 37] width 45 height 15
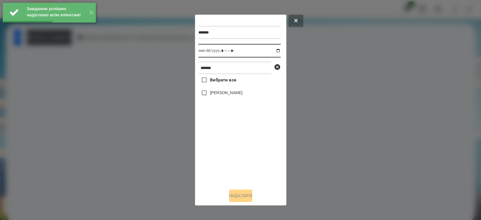
click at [273, 51] on input "datetime-local" at bounding box center [239, 51] width 82 height 14
type input "**********"
click at [242, 167] on div "Вибрати все Макаренко Богдан" at bounding box center [239, 129] width 82 height 110
click at [222, 94] on label "[PERSON_NAME]" at bounding box center [226, 93] width 32 height 6
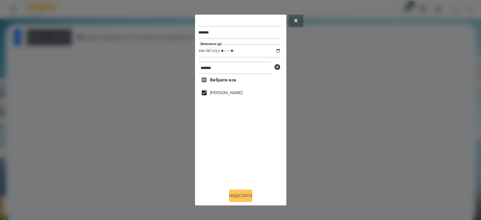
click at [241, 199] on button "Надіслати" at bounding box center [240, 195] width 23 height 12
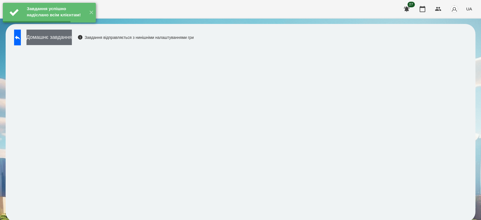
click at [65, 35] on button "Домашнє завдання" at bounding box center [48, 37] width 45 height 15
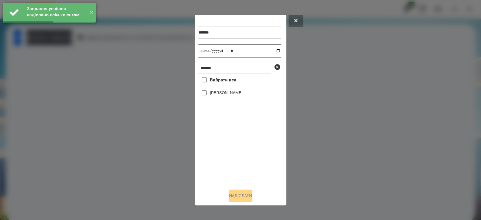
click at [273, 51] on input "datetime-local" at bounding box center [239, 51] width 82 height 14
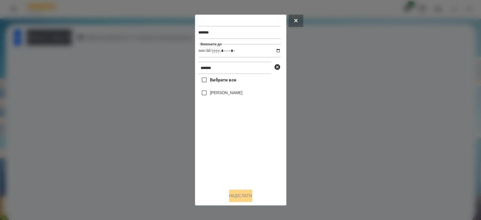
type input "**********"
click at [236, 156] on div "Вибрати все Макаренко Богдан" at bounding box center [239, 129] width 82 height 110
click at [218, 95] on label "[PERSON_NAME]" at bounding box center [226, 93] width 32 height 6
click at [244, 195] on button "Надіслати" at bounding box center [240, 195] width 23 height 12
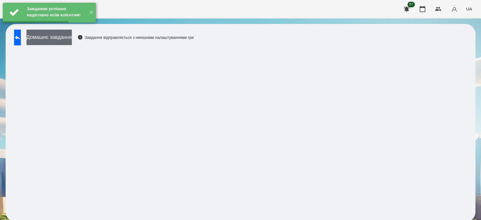
click at [72, 41] on button "Домашнє завдання" at bounding box center [48, 37] width 45 height 15
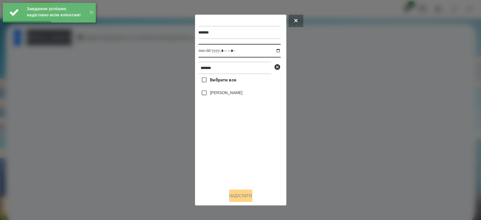
click at [273, 50] on input "datetime-local" at bounding box center [239, 51] width 82 height 14
type input "**********"
drag, startPoint x: 257, startPoint y: 164, endPoint x: 248, endPoint y: 144, distance: 22.3
click at [257, 164] on div "Вибрати все Макаренко Богдан" at bounding box center [239, 129] width 82 height 110
click at [234, 95] on label "[PERSON_NAME]" at bounding box center [226, 93] width 32 height 6
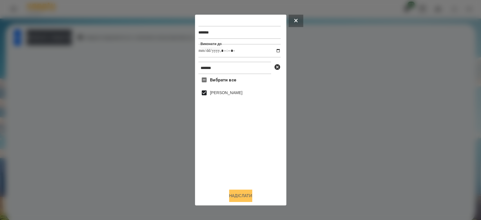
click at [247, 196] on button "Надіслати" at bounding box center [240, 195] width 23 height 12
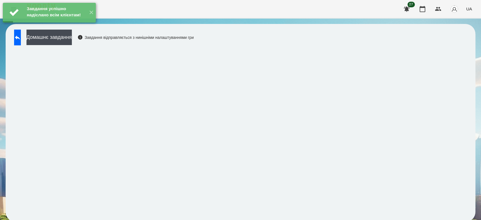
scroll to position [2, 0]
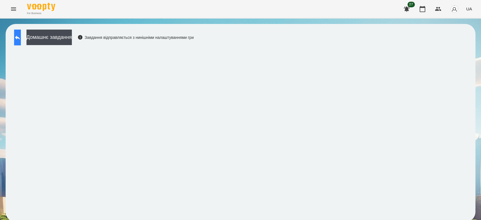
click at [21, 39] on button at bounding box center [17, 38] width 7 height 16
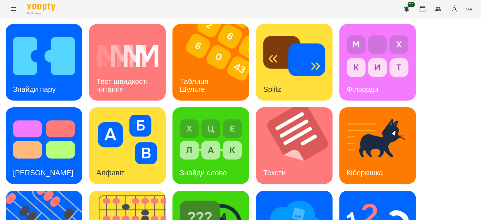
scroll to position [136, 0]
click at [226, 198] on img at bounding box center [211, 223] width 62 height 50
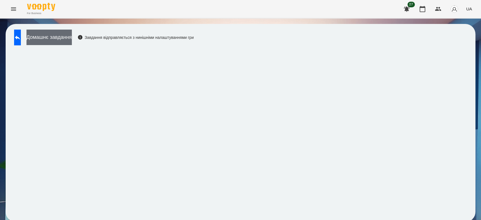
click at [72, 40] on button "Домашнє завдання" at bounding box center [48, 37] width 45 height 15
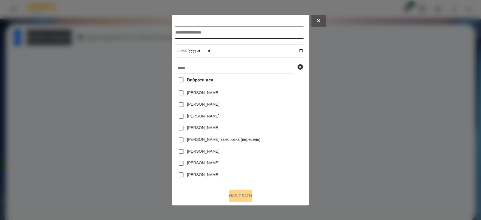
click at [246, 28] on input "text" at bounding box center [239, 32] width 128 height 13
type input "*"
type input "**********"
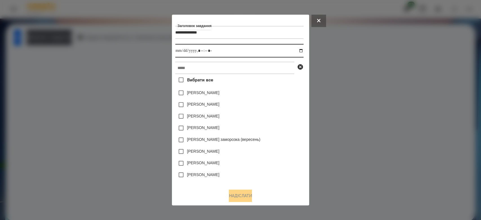
click at [302, 48] on input "datetime-local" at bounding box center [239, 51] width 128 height 14
type input "**********"
click at [283, 99] on div "Яна Щербакова" at bounding box center [239, 93] width 128 height 12
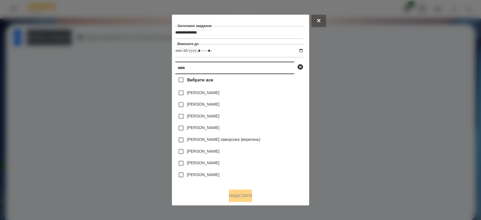
click at [268, 70] on input "text" at bounding box center [234, 68] width 119 height 12
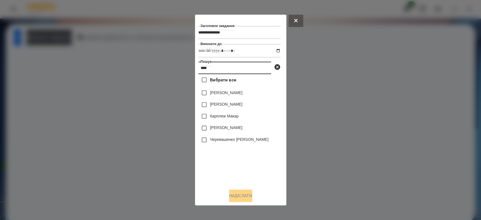
type input "****"
click at [222, 103] on label "[PERSON_NAME]" at bounding box center [226, 104] width 32 height 6
click at [242, 197] on button "Надіслати" at bounding box center [240, 195] width 23 height 12
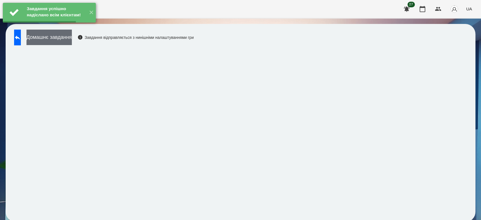
click at [72, 39] on button "Домашнє завдання" at bounding box center [48, 37] width 45 height 15
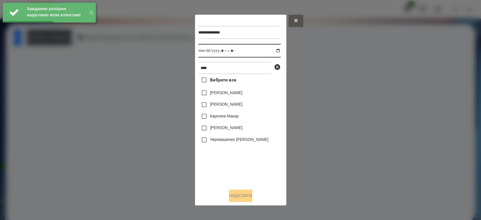
click at [273, 52] on input "datetime-local" at bounding box center [239, 51] width 82 height 14
type input "**********"
click at [245, 160] on div "Вибрати все Макар Савка Макаренко Богдан Карплюк Макар Макаровська Мія Дмитрівн…" at bounding box center [239, 129] width 82 height 110
click at [232, 103] on label "[PERSON_NAME]" at bounding box center [226, 104] width 32 height 6
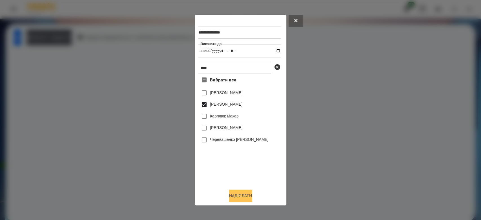
click at [241, 196] on button "Надіслати" at bounding box center [240, 195] width 23 height 12
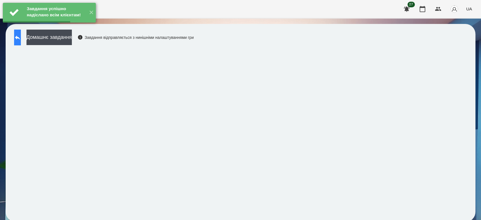
click at [19, 42] on button at bounding box center [17, 38] width 7 height 16
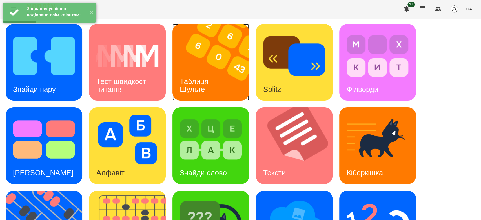
click at [184, 64] on img at bounding box center [214, 62] width 84 height 77
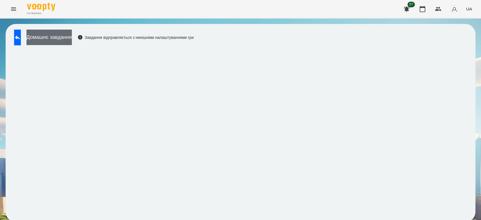
click at [72, 37] on button "Домашнє завдання" at bounding box center [48, 37] width 45 height 15
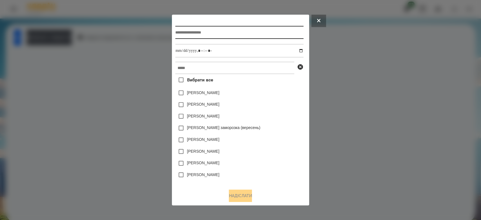
click at [262, 34] on input "text" at bounding box center [239, 32] width 128 height 13
type input "**********"
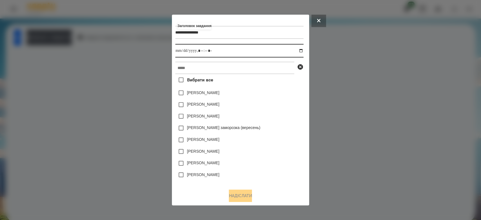
click at [302, 47] on input "datetime-local" at bounding box center [239, 51] width 128 height 14
click at [301, 50] on input "datetime-local" at bounding box center [239, 51] width 128 height 14
type input "**********"
click at [286, 107] on div "Емма Северен" at bounding box center [239, 105] width 128 height 12
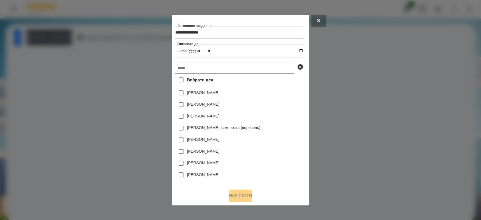
click at [284, 73] on input "text" at bounding box center [234, 68] width 119 height 12
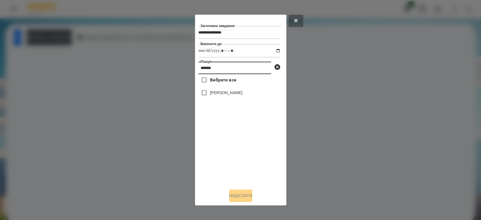
type input "*******"
click at [233, 95] on label "[PERSON_NAME]" at bounding box center [226, 93] width 32 height 6
click at [244, 197] on button "Надіслати" at bounding box center [240, 195] width 23 height 12
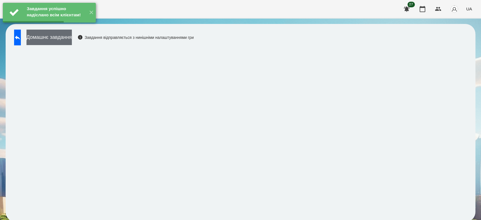
click at [72, 41] on button "Домашнє завдання" at bounding box center [48, 37] width 45 height 15
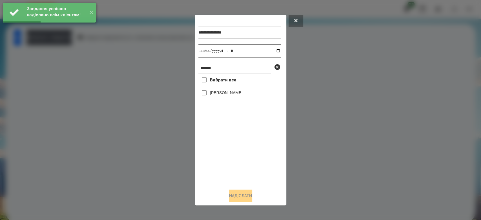
click at [273, 51] on input "datetime-local" at bounding box center [239, 51] width 82 height 14
type input "**********"
click at [251, 160] on div "Вибрати все Макаренко Богдан" at bounding box center [239, 129] width 82 height 110
click at [230, 92] on label "[PERSON_NAME]" at bounding box center [226, 93] width 32 height 6
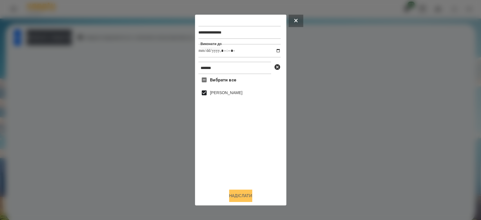
click at [252, 202] on button "Надіслати" at bounding box center [240, 195] width 23 height 12
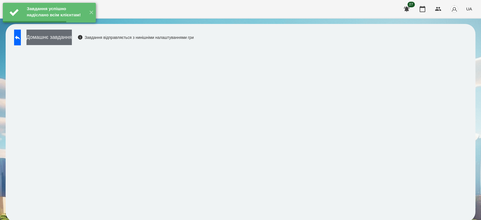
click at [72, 37] on button "Домашнє завдання" at bounding box center [48, 37] width 45 height 15
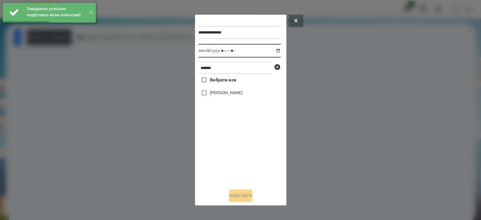
click at [269, 50] on input "datetime-local" at bounding box center [239, 51] width 82 height 14
click at [273, 50] on input "datetime-local" at bounding box center [239, 51] width 82 height 14
type input "**********"
click at [261, 149] on div "Вибрати все Макаренко Богдан" at bounding box center [239, 129] width 82 height 110
click at [238, 92] on label "[PERSON_NAME]" at bounding box center [226, 93] width 32 height 6
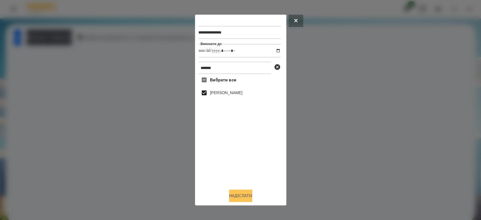
click at [244, 193] on button "Надіслати" at bounding box center [240, 195] width 23 height 12
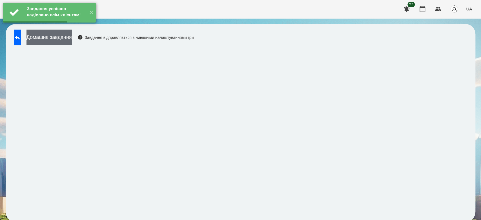
click at [72, 37] on button "Домашнє завдання" at bounding box center [48, 37] width 45 height 15
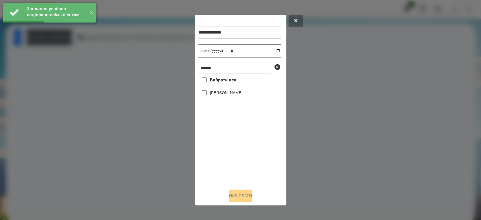
click at [273, 50] on input "datetime-local" at bounding box center [239, 51] width 82 height 14
type input "**********"
click at [263, 182] on div "Вибрати все Макаренко Богдан" at bounding box center [239, 129] width 82 height 110
click at [234, 92] on label "[PERSON_NAME]" at bounding box center [226, 93] width 32 height 6
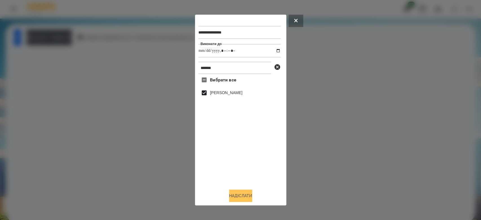
click at [246, 193] on button "Надіслати" at bounding box center [240, 195] width 23 height 12
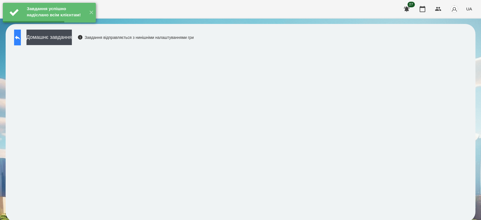
click at [24, 25] on div "Завдання успішно надіслано всім клієнтам! ✕" at bounding box center [49, 12] width 99 height 25
click at [27, 45] on div "Домашнє завдання Завдання відправляється з нинішніми налаштуваннями гри" at bounding box center [102, 39] width 182 height 19
click at [21, 37] on icon at bounding box center [17, 37] width 7 height 7
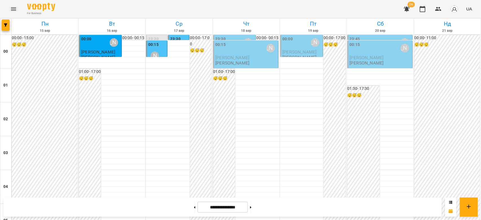
scroll to position [626, 0]
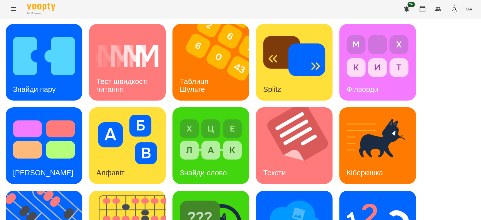
scroll to position [136, 0]
click at [184, 198] on img at bounding box center [211, 223] width 62 height 50
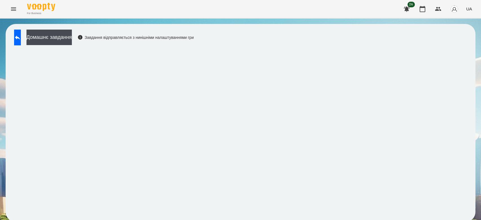
scroll to position [2, 0]
click at [255, 5] on div "For Business 26 UA" at bounding box center [240, 9] width 481 height 18
click at [63, 38] on button "Домашнє завдання" at bounding box center [48, 37] width 45 height 15
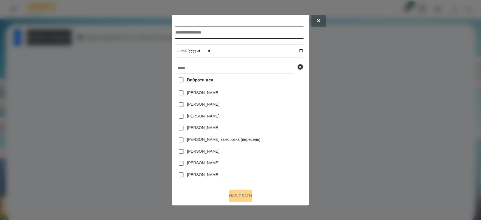
click at [213, 31] on input "text" at bounding box center [239, 32] width 128 height 13
click at [443, 79] on div at bounding box center [240, 110] width 481 height 220
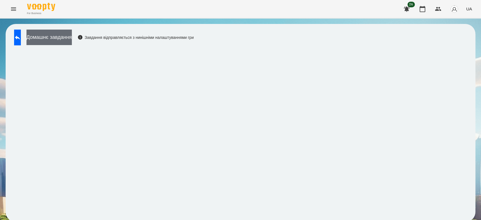
click at [72, 39] on button "Домашнє завдання" at bounding box center [48, 37] width 45 height 15
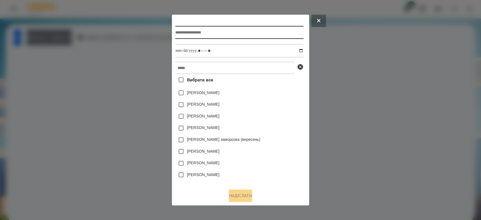
click at [197, 35] on input "text" at bounding box center [239, 32] width 128 height 13
type input "*****"
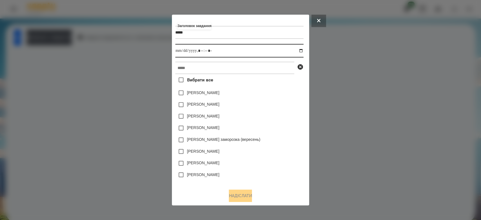
click at [303, 52] on input "datetime-local" at bounding box center [239, 51] width 128 height 14
type input "**********"
click at [276, 84] on div "Вибрати все [PERSON_NAME] [PERSON_NAME] [PERSON_NAME] [PERSON_NAME] [PERSON_NAM…" at bounding box center [239, 129] width 128 height 110
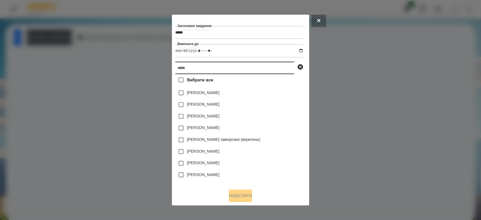
click at [275, 69] on input "text" at bounding box center [234, 68] width 119 height 12
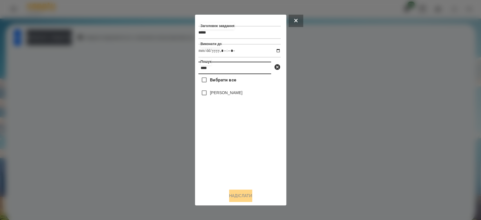
type input "****"
click at [227, 95] on label "[PERSON_NAME]" at bounding box center [226, 93] width 32 height 6
click at [248, 196] on button "Надіслати" at bounding box center [240, 195] width 23 height 12
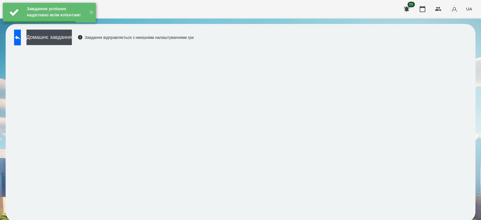
click at [21, 42] on button at bounding box center [17, 38] width 7 height 16
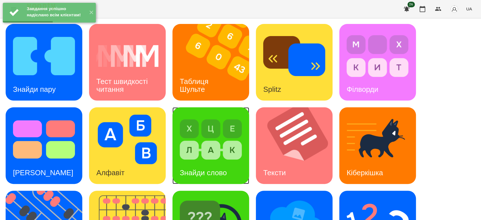
click at [176, 143] on div "Знайди слово" at bounding box center [210, 145] width 77 height 77
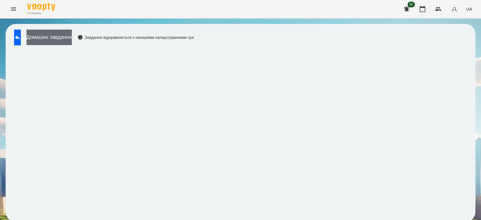
click at [50, 38] on button "Домашнє завдання" at bounding box center [48, 37] width 45 height 15
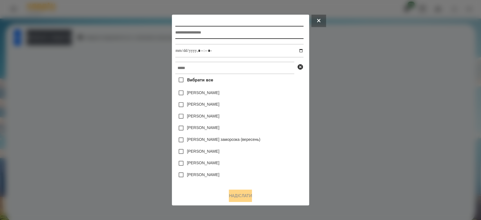
click at [240, 29] on input "text" at bounding box center [239, 32] width 128 height 13
click at [191, 33] on input "**********" at bounding box center [239, 32] width 128 height 13
type input "**********"
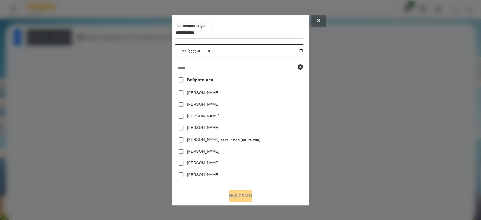
click at [303, 50] on input "datetime-local" at bounding box center [239, 51] width 128 height 14
type input "**********"
click at [272, 94] on div "[PERSON_NAME]" at bounding box center [239, 93] width 128 height 12
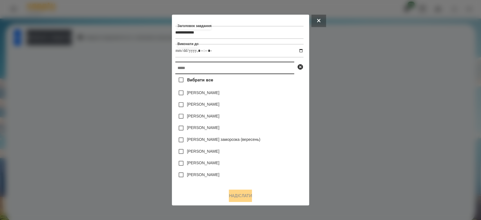
click at [266, 68] on input "text" at bounding box center [234, 68] width 119 height 12
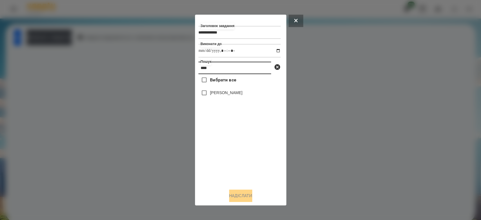
type input "****"
click at [237, 99] on div "[PERSON_NAME]" at bounding box center [239, 93] width 82 height 12
click at [236, 95] on label "[PERSON_NAME]" at bounding box center [226, 93] width 32 height 6
click at [249, 195] on button "Надіслати" at bounding box center [240, 195] width 23 height 12
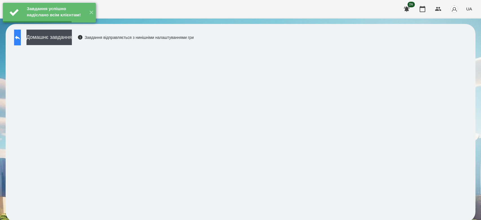
click at [21, 41] on button at bounding box center [17, 38] width 7 height 16
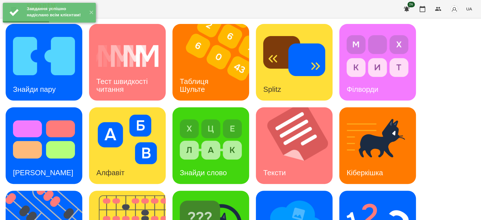
scroll to position [11, 0]
click at [279, 85] on h3 "Splitz" at bounding box center [272, 89] width 18 height 8
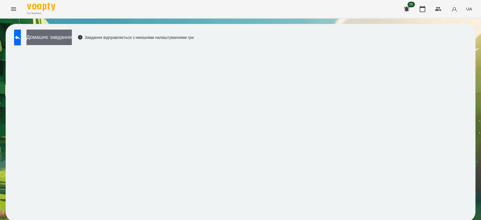
click at [65, 42] on button "Домашнє завдання" at bounding box center [48, 37] width 45 height 15
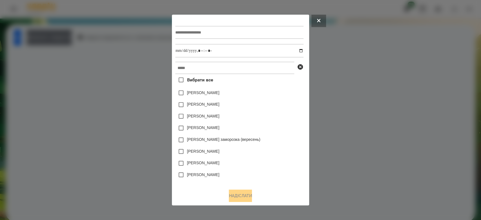
click at [212, 35] on input "text" at bounding box center [239, 32] width 128 height 13
click at [178, 32] on input "*****" at bounding box center [239, 32] width 128 height 13
type input "*****"
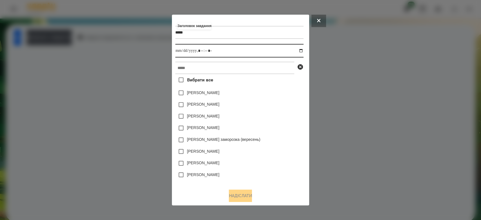
click at [301, 51] on input "datetime-local" at bounding box center [239, 51] width 128 height 14
type input "**********"
click at [271, 95] on div "[PERSON_NAME]" at bounding box center [239, 93] width 128 height 12
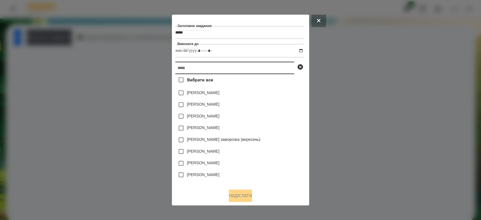
click at [268, 69] on input "text" at bounding box center [234, 68] width 119 height 12
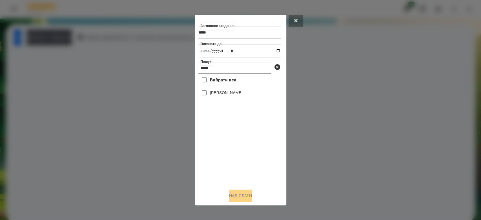
type input "*****"
click at [230, 98] on div "[PERSON_NAME]" at bounding box center [239, 93] width 82 height 12
click at [230, 95] on label "[PERSON_NAME]" at bounding box center [226, 93] width 32 height 6
click at [243, 196] on button "Надіслати" at bounding box center [240, 195] width 23 height 12
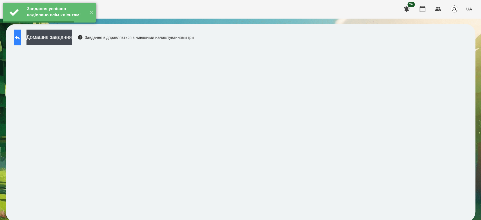
click at [21, 42] on button at bounding box center [17, 38] width 7 height 16
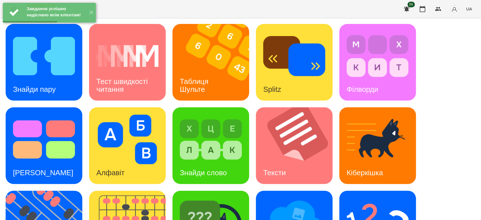
scroll to position [136, 0]
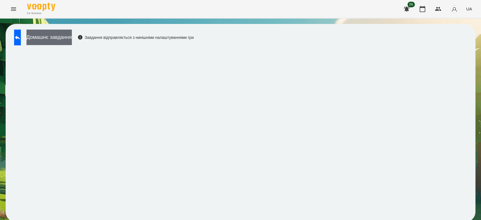
click at [72, 39] on button "Домашнє завдання" at bounding box center [48, 37] width 45 height 15
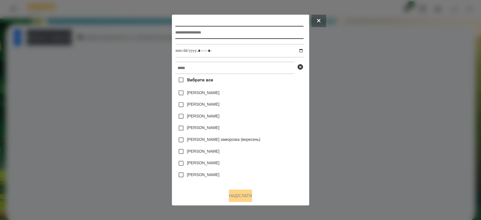
click at [210, 33] on input "text" at bounding box center [239, 32] width 128 height 13
type input "*********"
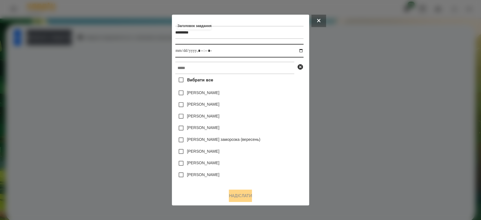
drag, startPoint x: 303, startPoint y: 51, endPoint x: 300, endPoint y: 55, distance: 5.9
click at [303, 51] on input "datetime-local" at bounding box center [239, 51] width 128 height 14
type input "**********"
click at [280, 90] on div "[PERSON_NAME]" at bounding box center [239, 93] width 128 height 12
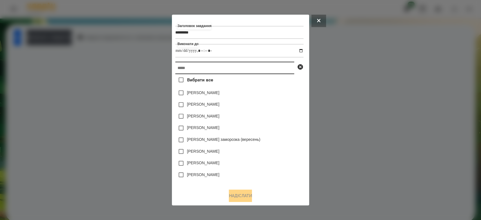
click at [277, 74] on input "text" at bounding box center [234, 68] width 119 height 12
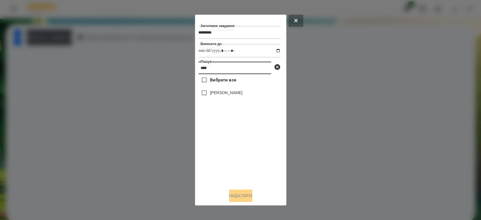
type input "****"
click at [229, 95] on label "[PERSON_NAME]" at bounding box center [226, 93] width 32 height 6
click at [246, 193] on button "Надіслати" at bounding box center [240, 195] width 23 height 12
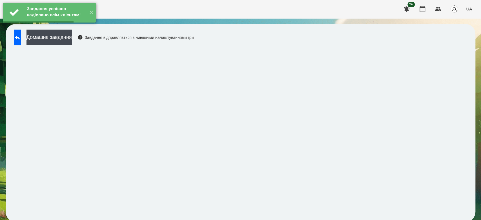
click at [21, 41] on button at bounding box center [17, 38] width 7 height 16
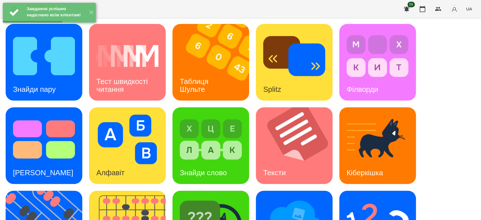
scroll to position [136, 0]
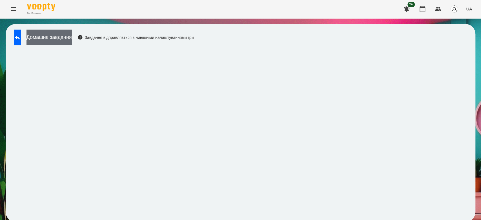
click at [72, 37] on button "Домашнє завдання" at bounding box center [48, 37] width 45 height 15
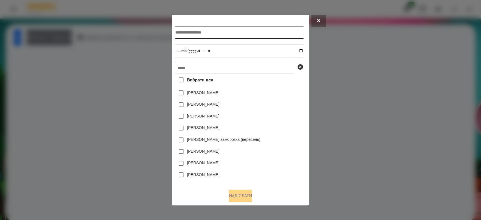
click at [209, 36] on input "text" at bounding box center [239, 32] width 128 height 13
type input "**********"
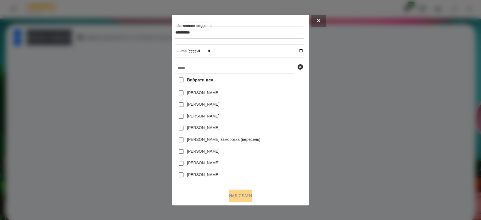
click at [359, 83] on div at bounding box center [240, 110] width 481 height 220
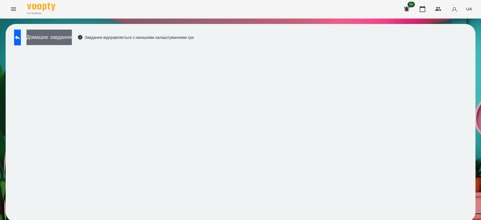
click at [61, 33] on button "Домашнє завдання" at bounding box center [48, 37] width 45 height 15
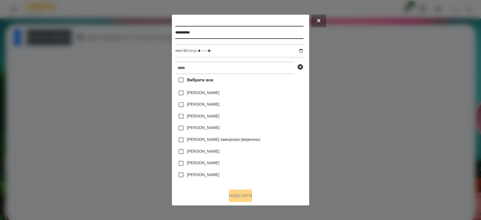
click at [221, 31] on input "**********" at bounding box center [239, 32] width 128 height 13
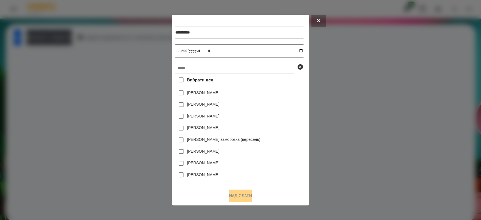
click at [302, 50] on input "datetime-local" at bounding box center [239, 51] width 128 height 14
type input "**********"
click at [277, 104] on div "[PERSON_NAME]" at bounding box center [239, 105] width 128 height 12
click at [255, 58] on div "**********" at bounding box center [240, 101] width 130 height 166
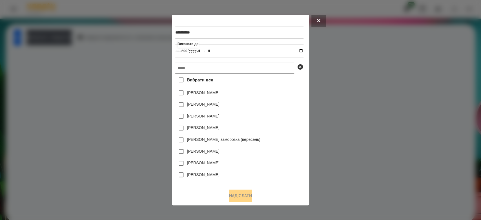
click at [260, 68] on input "text" at bounding box center [234, 68] width 119 height 12
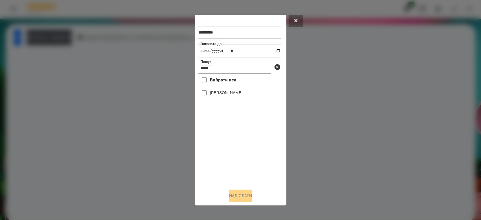
type input "*****"
click at [226, 91] on label "[PERSON_NAME]" at bounding box center [226, 93] width 32 height 6
click at [243, 198] on button "Надіслати" at bounding box center [240, 195] width 23 height 12
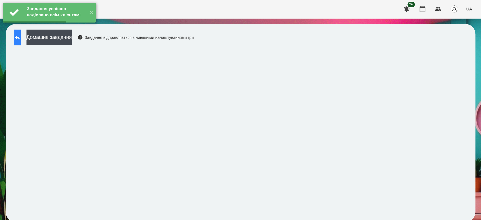
click at [21, 40] on icon at bounding box center [17, 37] width 7 height 7
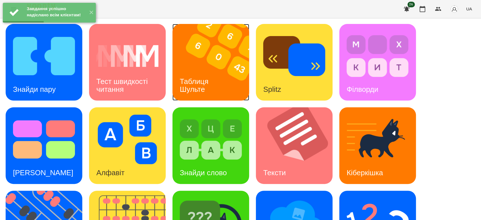
click at [224, 75] on img at bounding box center [214, 62] width 84 height 77
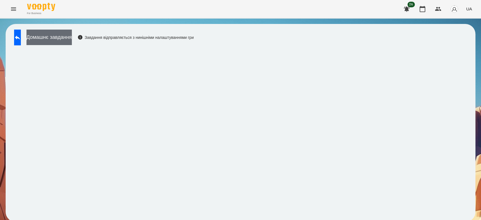
click at [66, 37] on button "Домашнє завдання" at bounding box center [48, 37] width 45 height 15
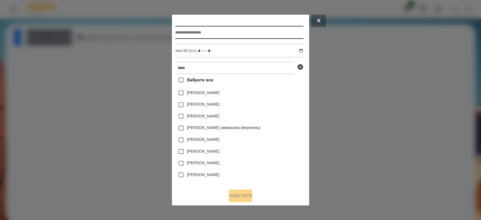
click at [222, 37] on input "text" at bounding box center [239, 32] width 128 height 13
type input "******"
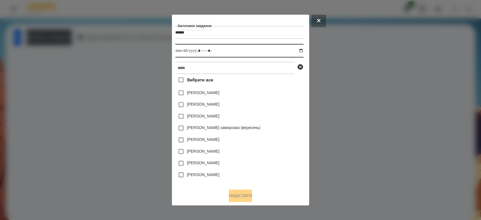
click at [302, 51] on input "datetime-local" at bounding box center [239, 51] width 128 height 14
type input "**********"
click at [293, 97] on div "[PERSON_NAME]" at bounding box center [239, 93] width 128 height 12
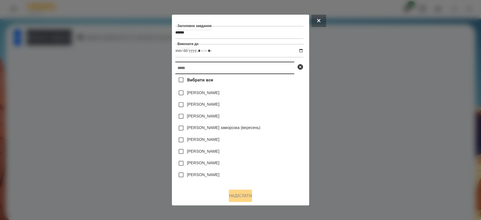
click at [271, 65] on input "text" at bounding box center [234, 68] width 119 height 12
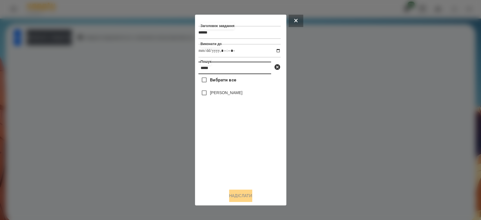
type input "*****"
click at [242, 94] on label "[PERSON_NAME]" at bounding box center [226, 93] width 32 height 6
click at [244, 198] on button "Надіслати" at bounding box center [240, 195] width 23 height 12
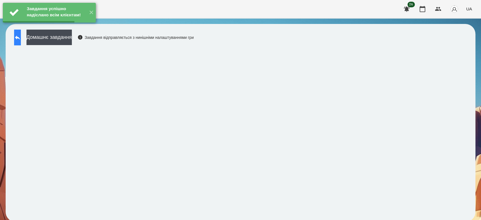
click at [16, 40] on button at bounding box center [17, 38] width 7 height 16
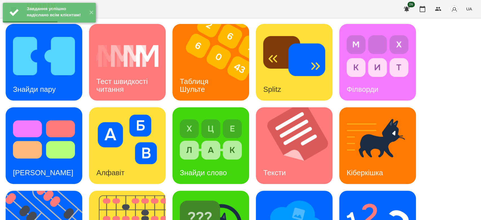
scroll to position [136, 0]
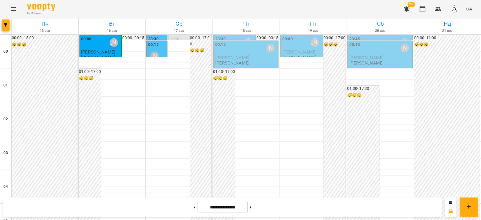
scroll to position [651, 0]
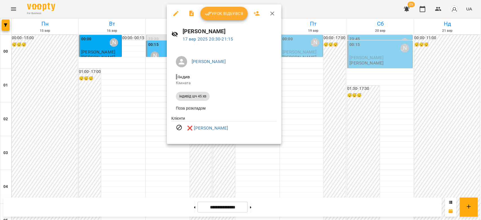
click at [338, 105] on div at bounding box center [240, 110] width 481 height 220
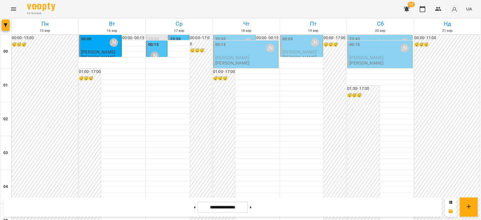
scroll to position [557, 0]
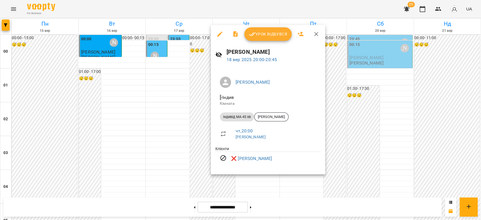
click at [200, 117] on div at bounding box center [240, 110] width 481 height 220
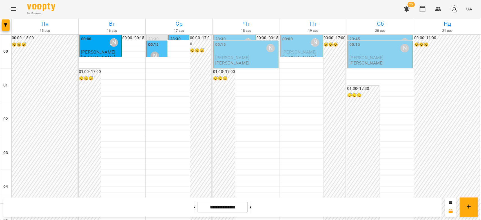
scroll to position [494, 0]
click at [251, 206] on button at bounding box center [250, 207] width 1 height 12
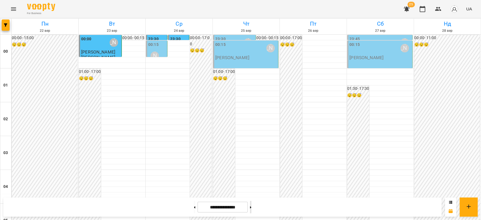
click at [251, 209] on button at bounding box center [250, 207] width 1 height 12
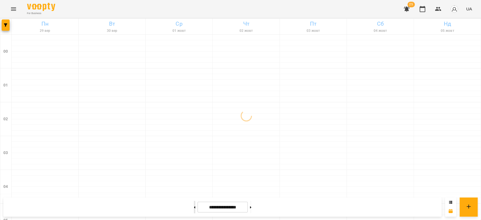
click at [194, 208] on button at bounding box center [194, 207] width 1 height 12
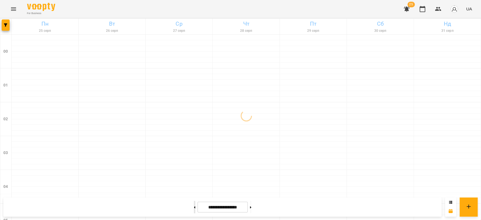
click at [194, 208] on button at bounding box center [194, 207] width 1 height 12
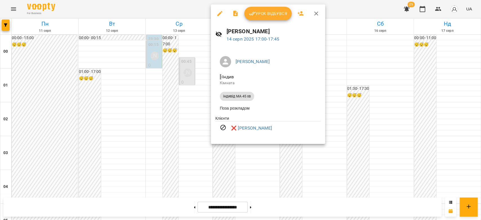
click at [238, 151] on div at bounding box center [240, 110] width 481 height 220
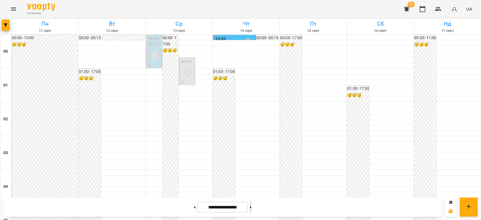
click at [251, 206] on button at bounding box center [250, 207] width 1 height 12
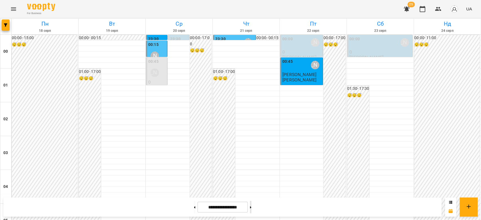
click at [251, 206] on button at bounding box center [250, 207] width 1 height 12
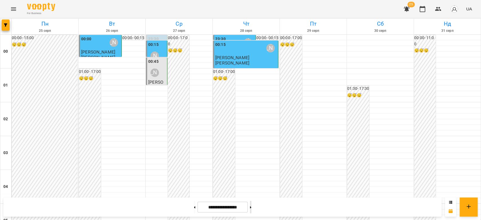
click at [251, 206] on button at bounding box center [250, 207] width 1 height 12
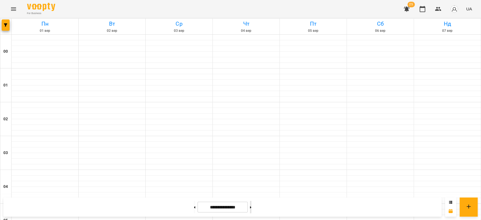
click at [251, 206] on button at bounding box center [250, 207] width 1 height 12
type input "**********"
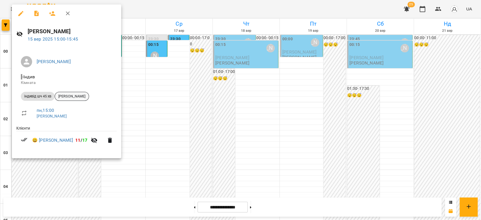
click at [77, 92] on div "[PERSON_NAME]" at bounding box center [72, 96] width 34 height 9
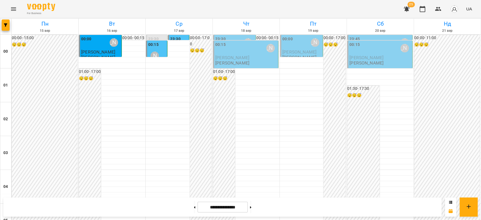
scroll to position [626, 0]
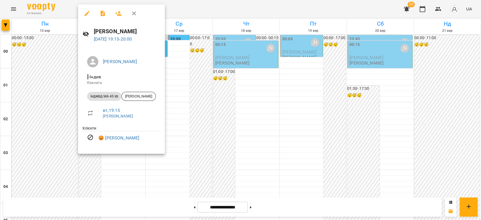
click at [264, 101] on div at bounding box center [240, 110] width 481 height 220
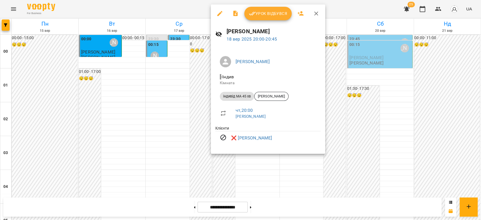
click at [380, 105] on div at bounding box center [240, 110] width 481 height 220
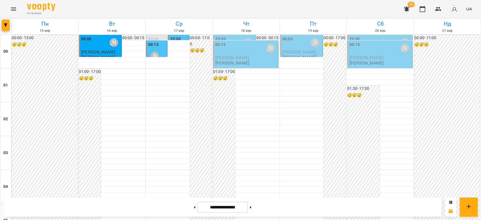
scroll to position [0, 0]
click at [224, 51] on div "00:15 [PERSON_NAME]" at bounding box center [246, 48] width 62 height 13
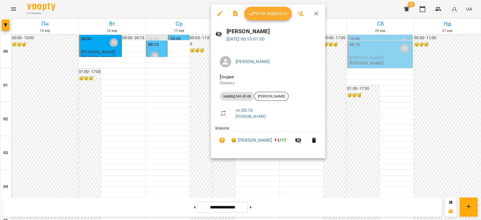
click at [203, 67] on div at bounding box center [240, 110] width 481 height 220
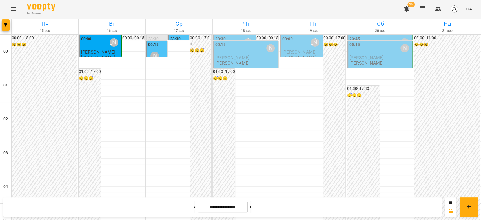
scroll to position [494, 0]
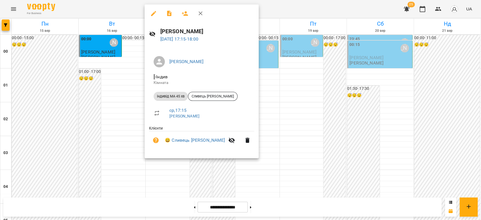
drag, startPoint x: 371, startPoint y: 107, endPoint x: 344, endPoint y: 118, distance: 28.4
click at [370, 107] on div at bounding box center [240, 110] width 481 height 220
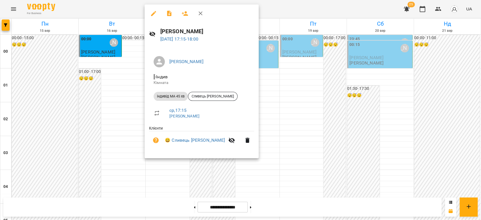
click at [153, 12] on icon "button" at bounding box center [153, 13] width 5 height 5
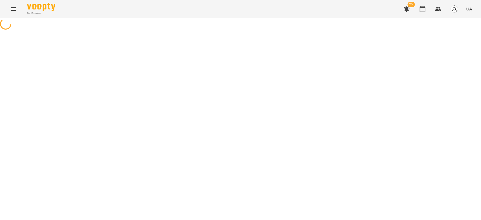
select select "**********"
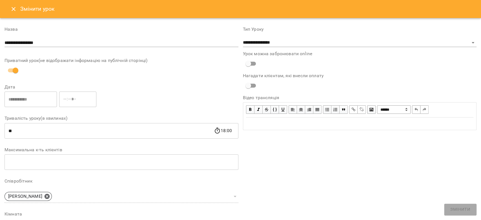
click at [14, 9] on icon "Close" at bounding box center [13, 9] width 7 height 7
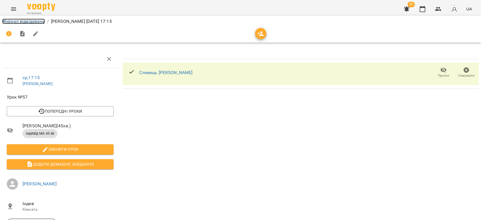
click at [37, 23] on link "Журнал відвідувань" at bounding box center [23, 21] width 43 height 5
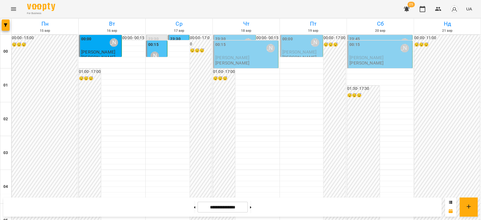
scroll to position [532, 0]
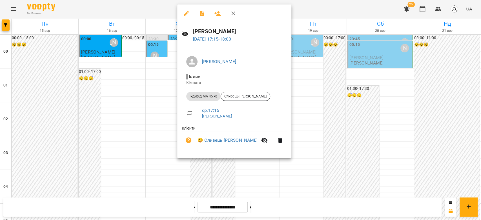
click at [163, 96] on div at bounding box center [240, 110] width 481 height 220
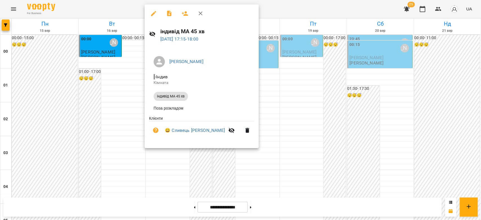
click at [247, 84] on div at bounding box center [240, 110] width 481 height 220
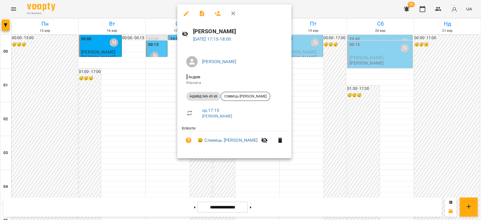
click at [343, 83] on div at bounding box center [240, 110] width 481 height 220
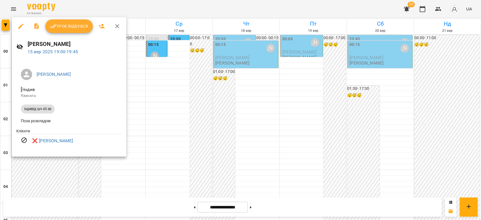
click at [177, 155] on div at bounding box center [240, 110] width 481 height 220
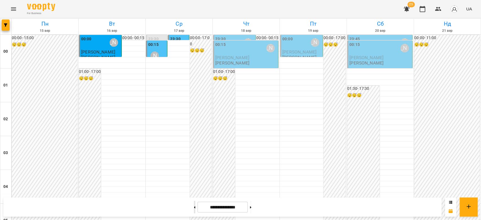
click at [194, 212] on button at bounding box center [194, 207] width 1 height 12
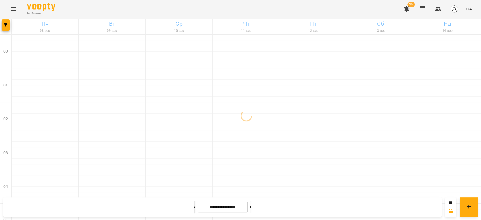
click at [194, 212] on button at bounding box center [194, 207] width 1 height 12
click at [194, 211] on button at bounding box center [194, 207] width 1 height 12
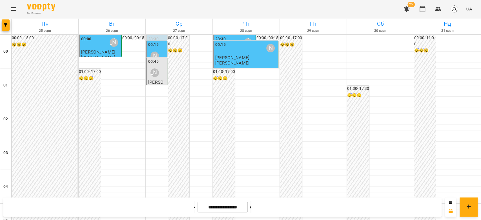
scroll to position [469, 0]
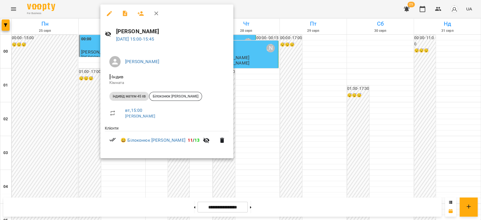
click at [234, 84] on div at bounding box center [240, 110] width 481 height 220
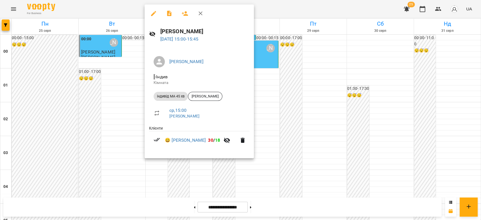
click at [284, 83] on div at bounding box center [240, 110] width 481 height 220
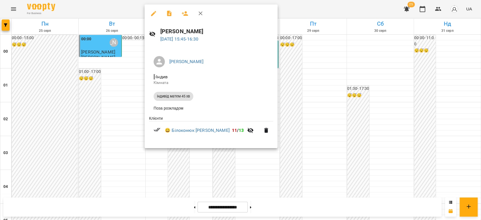
click at [330, 95] on div at bounding box center [240, 110] width 481 height 220
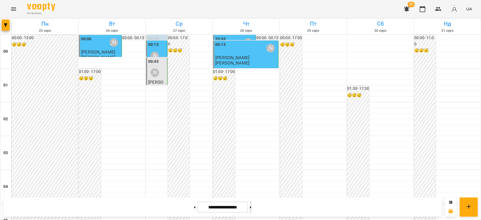
click at [251, 209] on button at bounding box center [250, 207] width 1 height 12
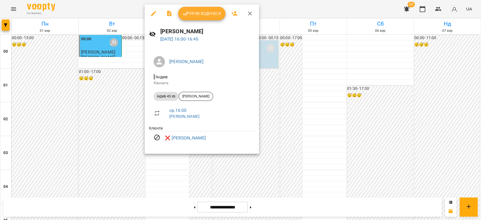
click at [296, 123] on div at bounding box center [240, 110] width 481 height 220
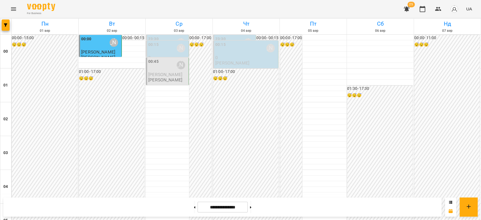
scroll to position [563, 0]
click at [251, 202] on button at bounding box center [250, 207] width 1 height 12
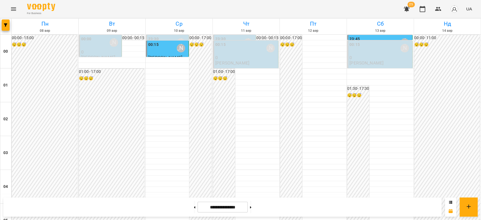
scroll to position [500, 0]
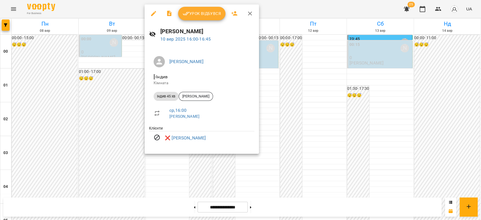
click at [304, 101] on div at bounding box center [240, 110] width 481 height 220
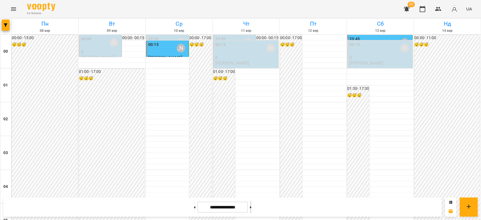
click at [251, 206] on button at bounding box center [250, 207] width 1 height 12
type input "**********"
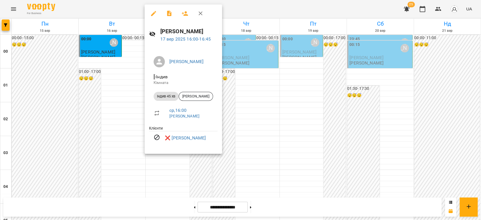
click at [280, 78] on div at bounding box center [240, 110] width 481 height 220
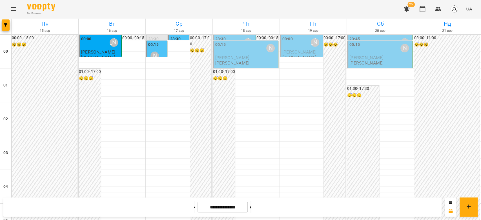
scroll to position [651, 0]
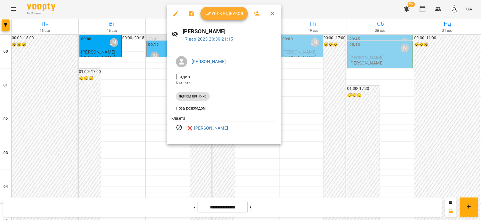
click at [324, 110] on div at bounding box center [240, 110] width 481 height 220
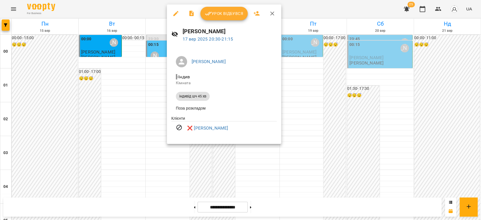
click at [360, 78] on div at bounding box center [240, 110] width 481 height 220
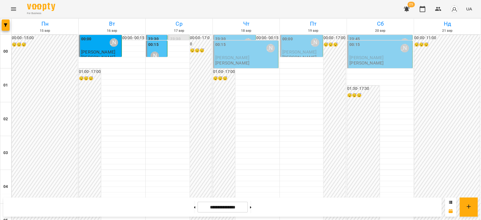
scroll to position [532, 0]
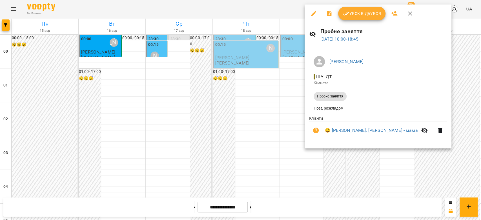
click at [286, 107] on div at bounding box center [240, 110] width 481 height 220
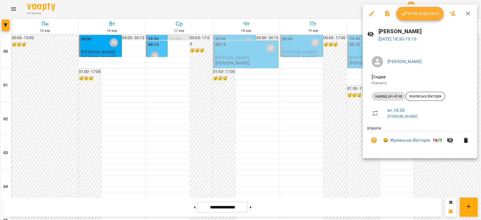
click at [313, 110] on div at bounding box center [240, 110] width 481 height 220
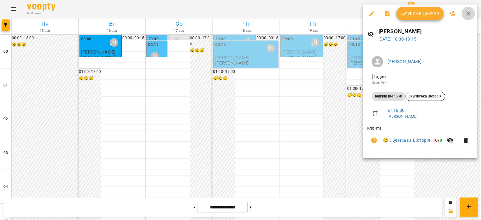
click at [468, 13] on icon "button" at bounding box center [467, 13] width 7 height 7
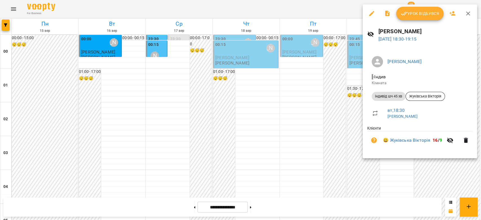
click at [329, 84] on div at bounding box center [240, 110] width 481 height 220
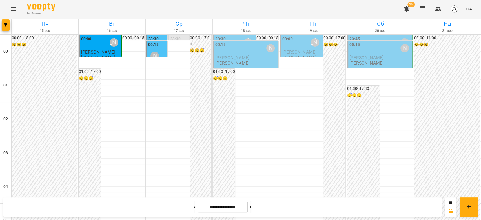
scroll to position [594, 0]
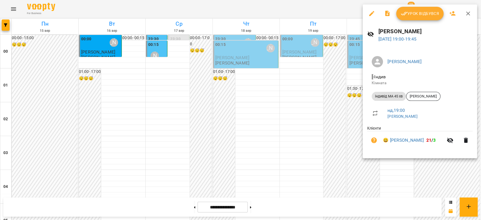
click at [230, 85] on div at bounding box center [240, 110] width 481 height 220
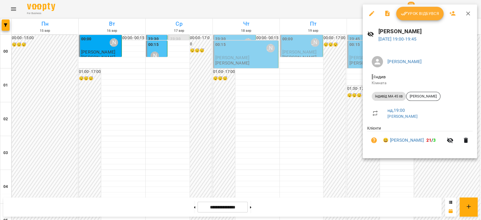
click at [268, 92] on div at bounding box center [240, 110] width 481 height 220
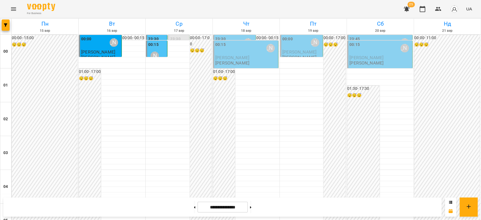
scroll to position [651, 0]
